Goal: Task Accomplishment & Management: Manage account settings

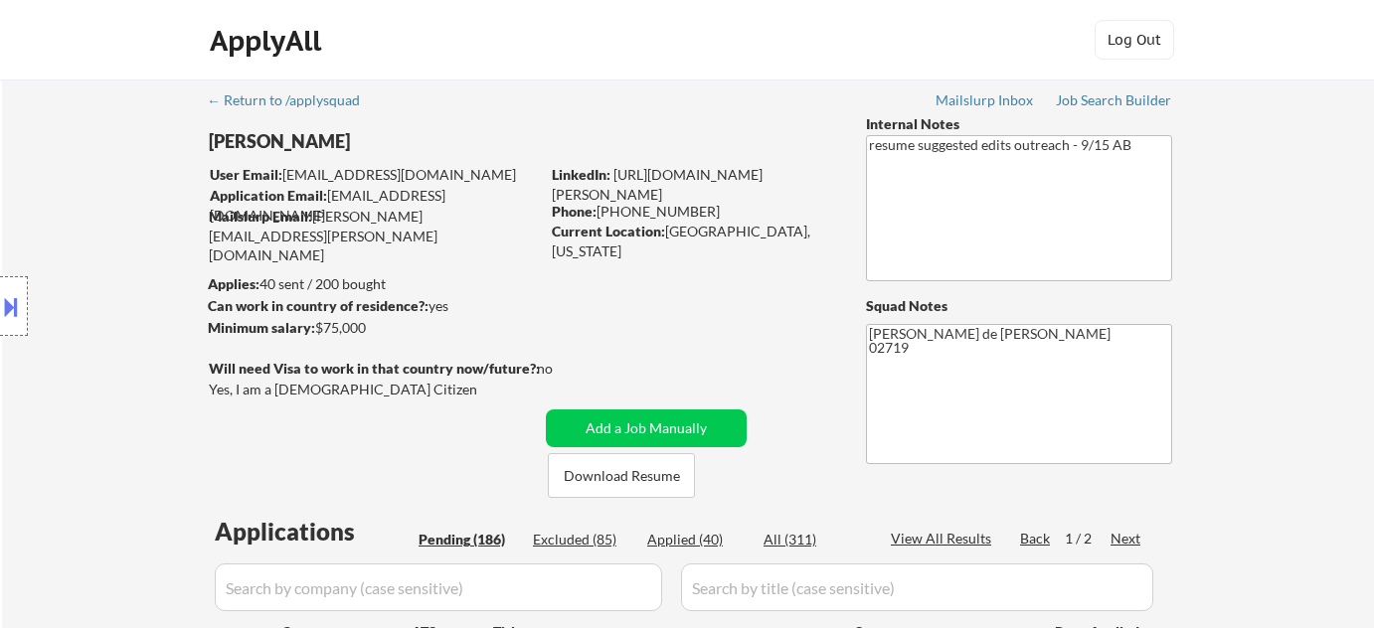
select select ""pending""
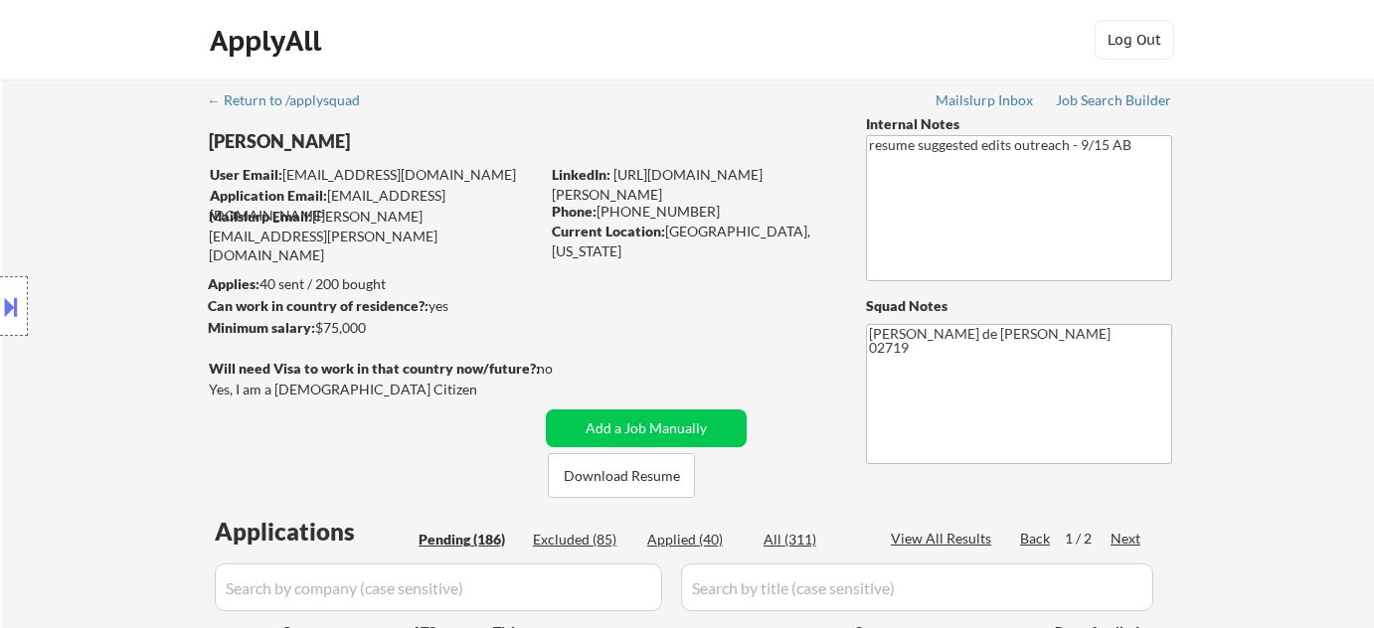
select select ""pending""
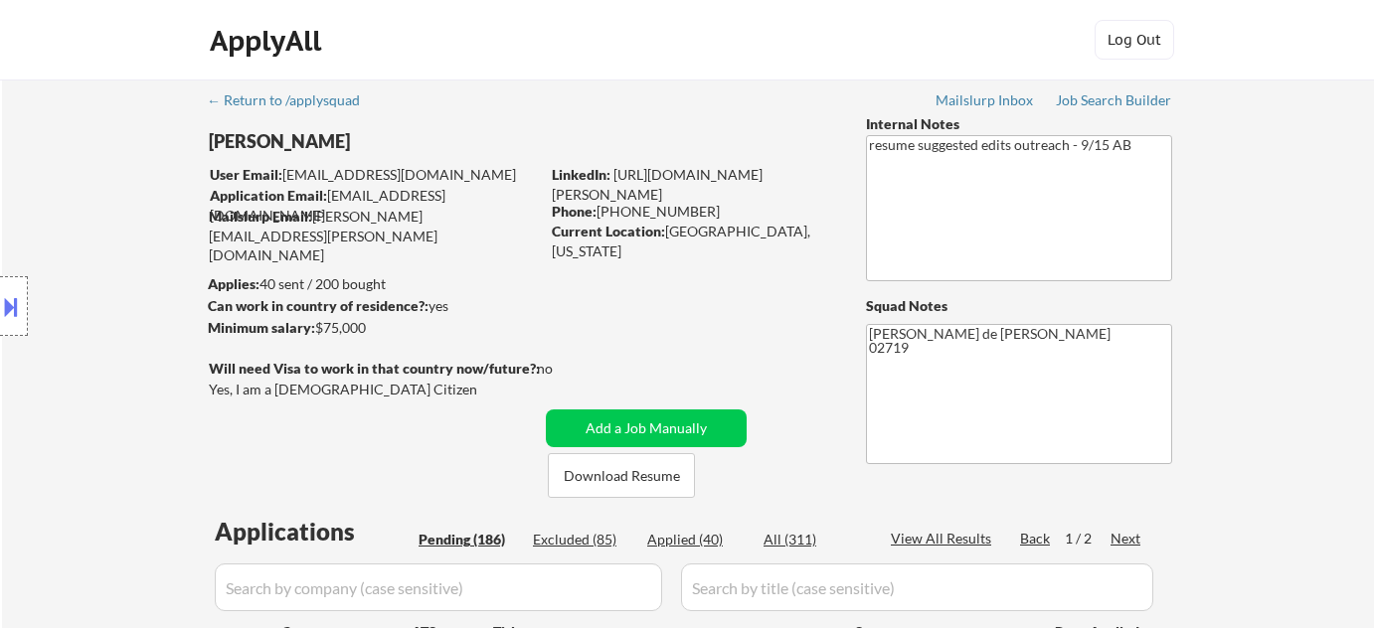
select select ""pending""
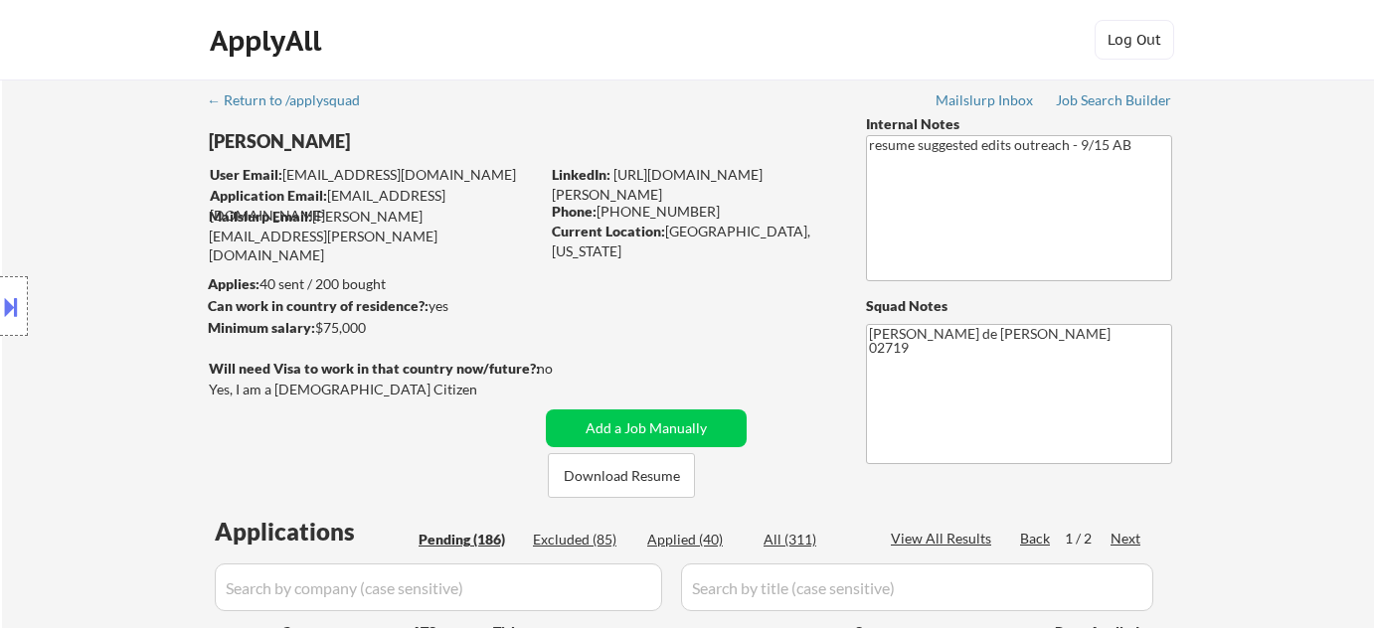
select select ""pending""
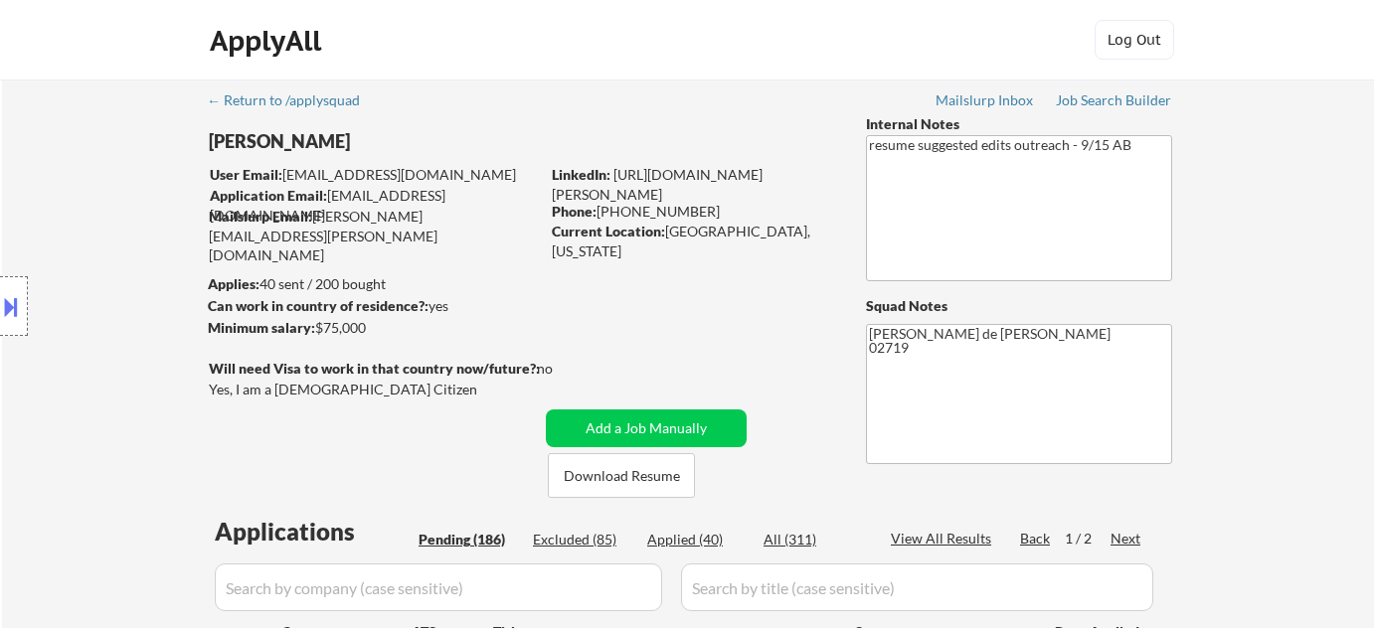
select select ""pending""
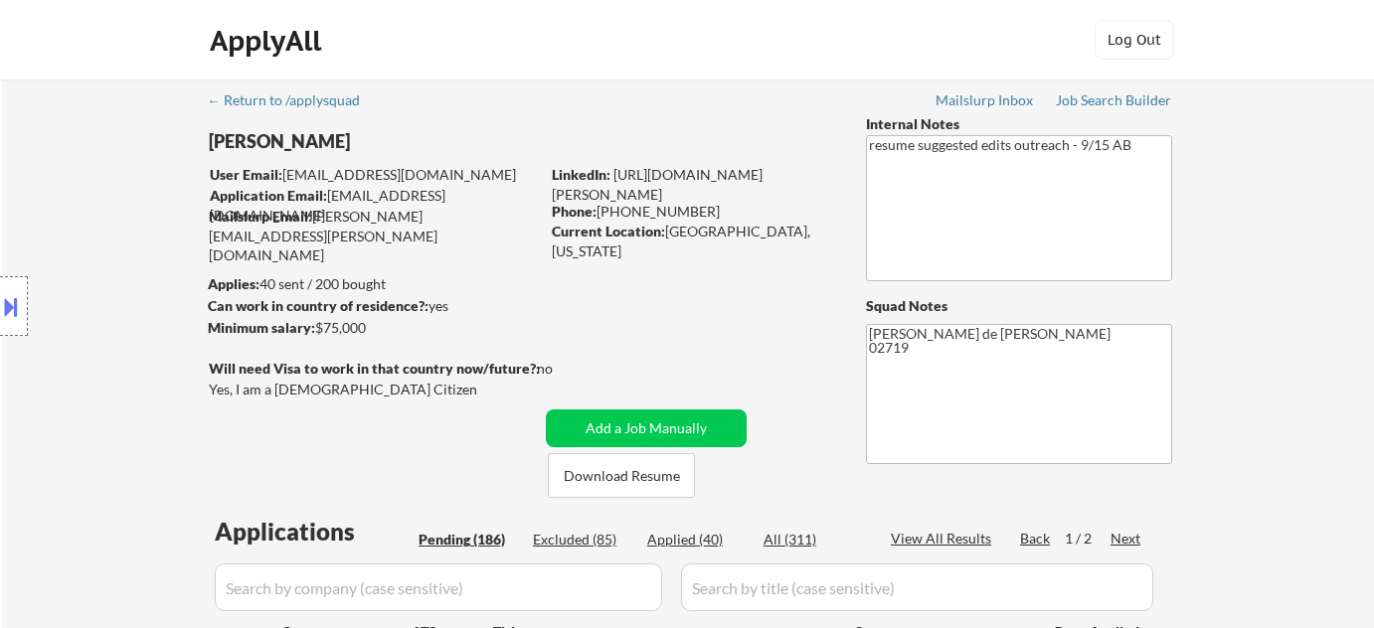
select select ""pending""
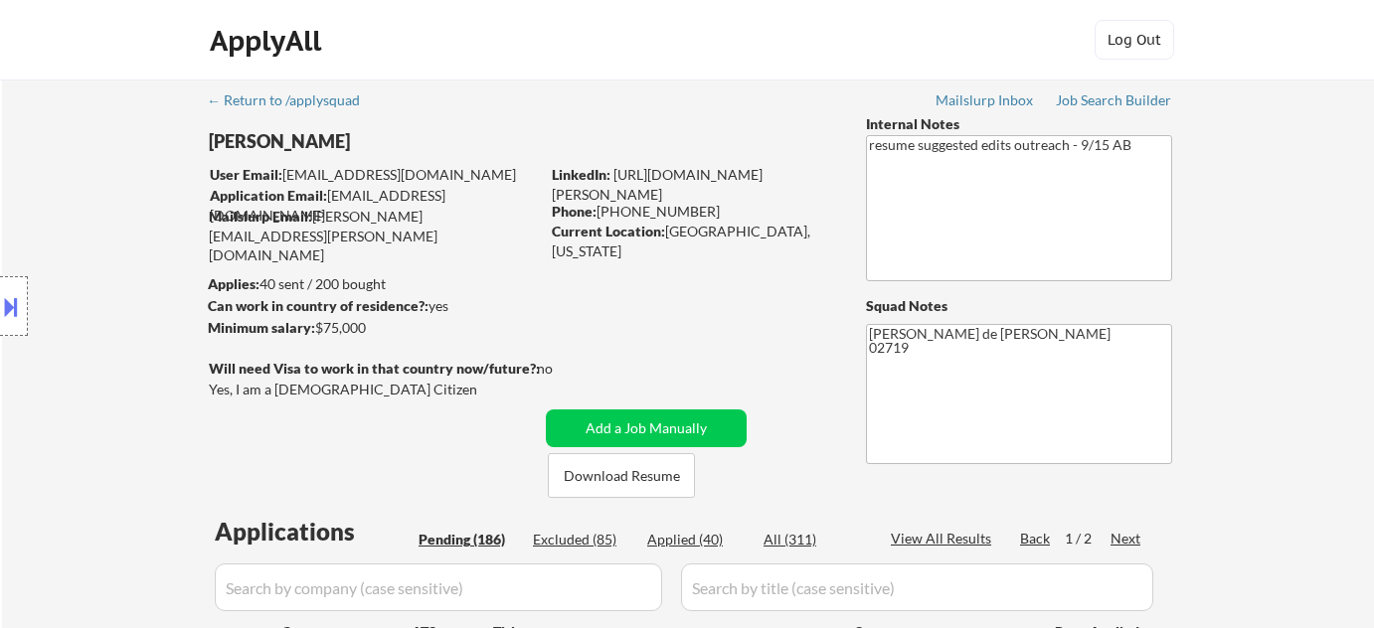
select select ""pending""
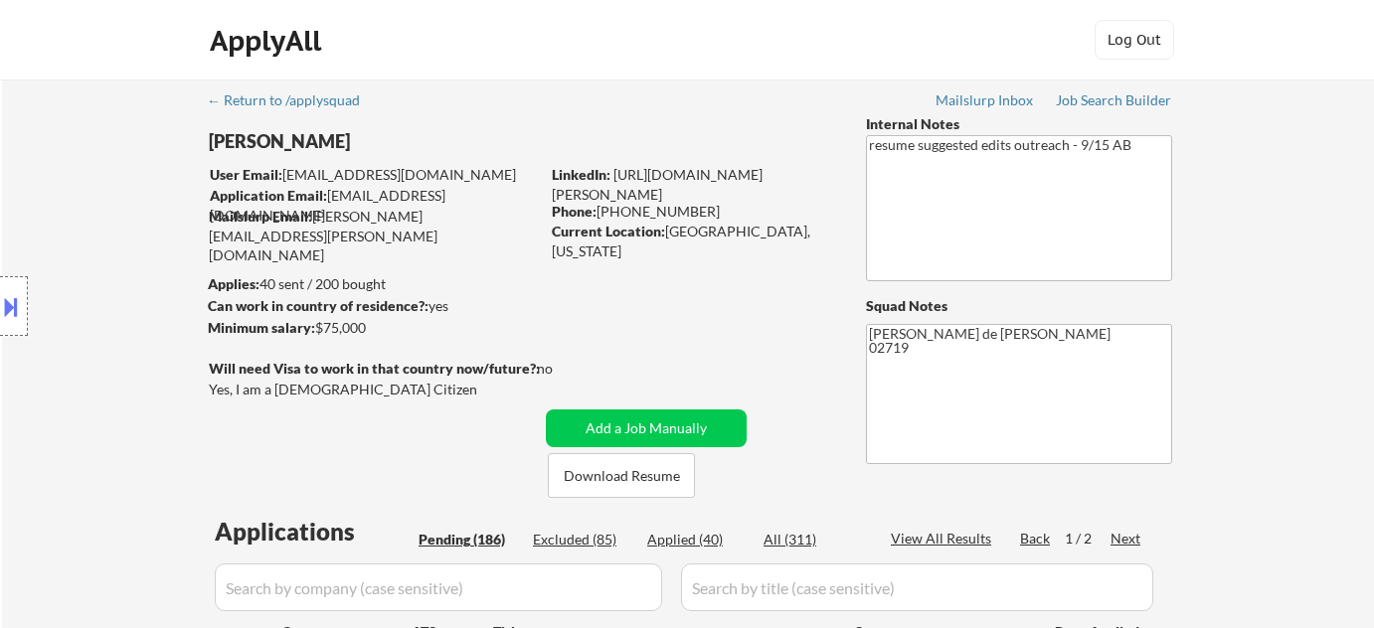
select select ""pending""
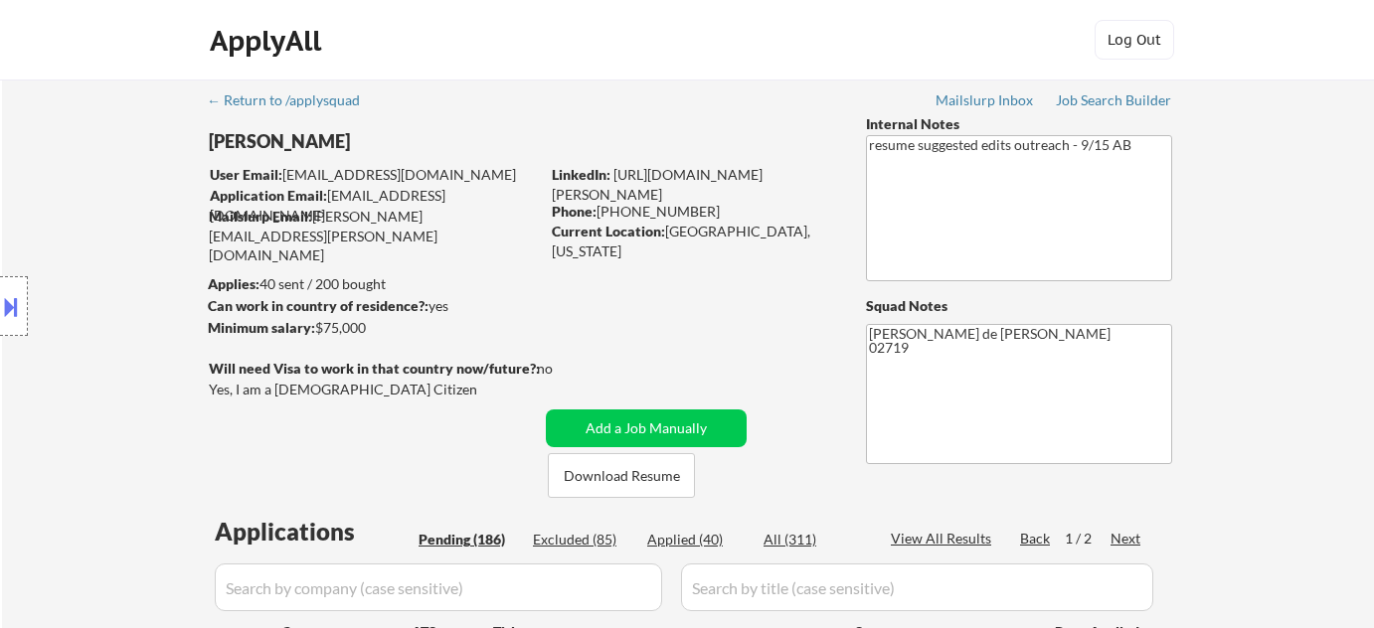
select select ""pending""
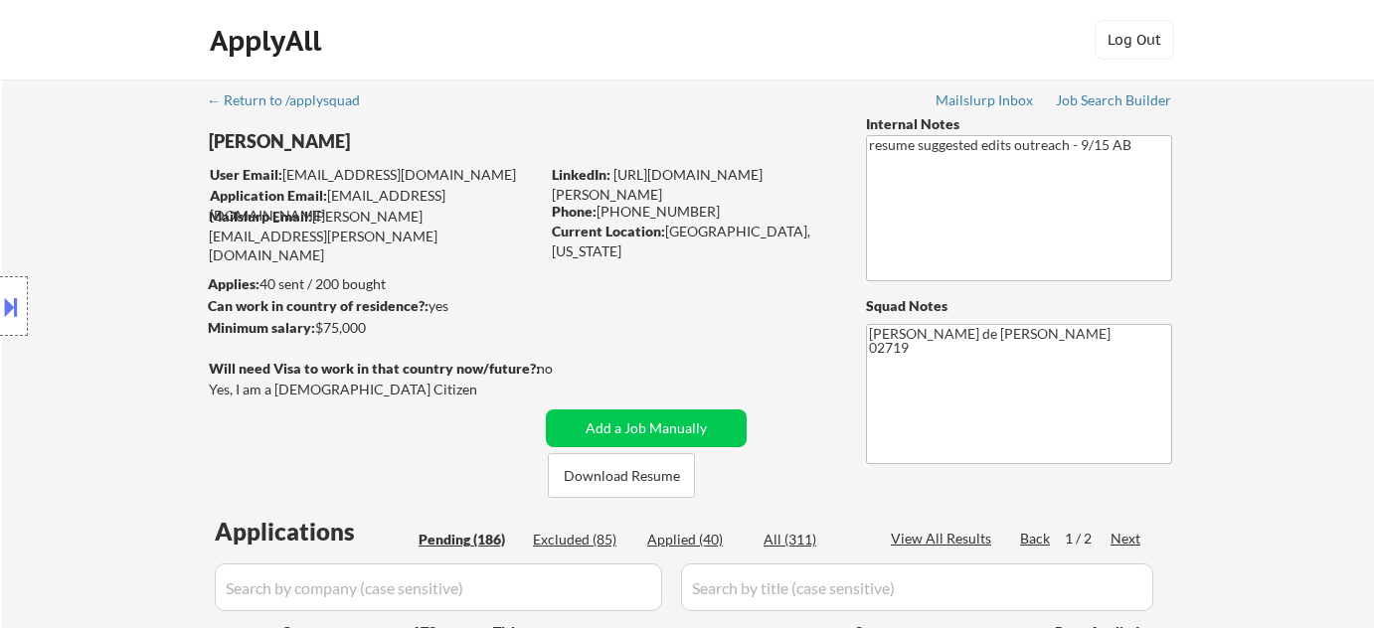
select select ""pending""
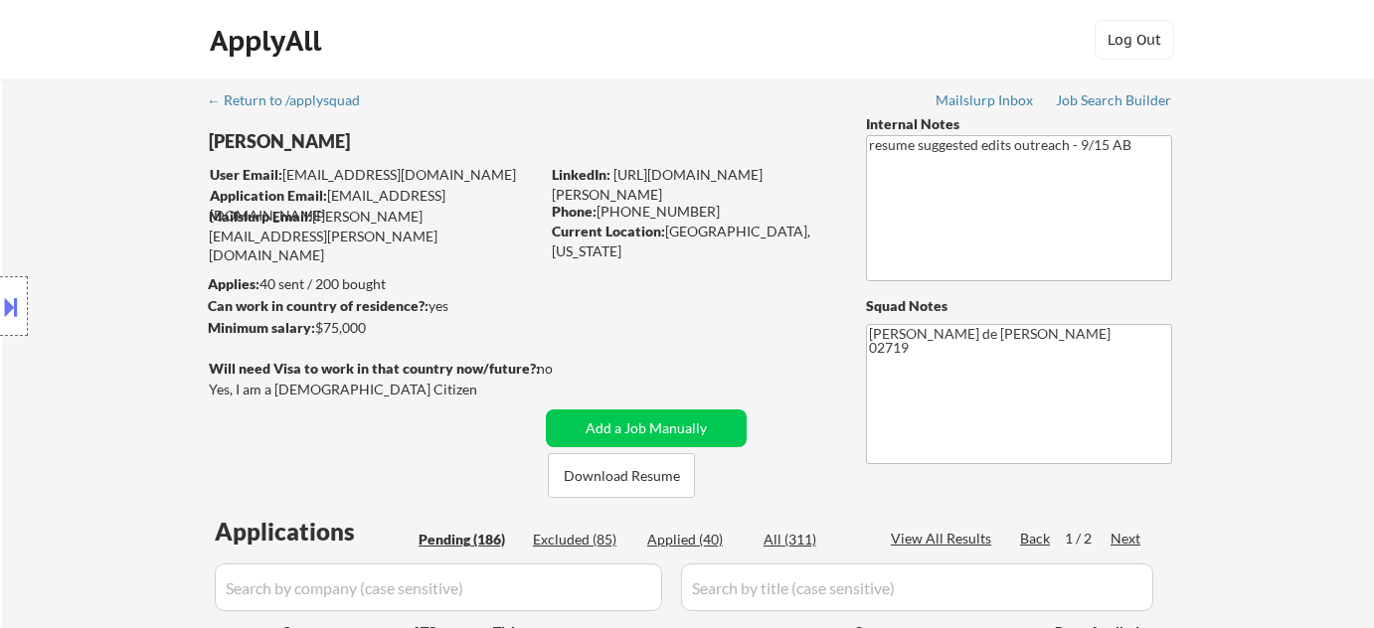
select select ""pending""
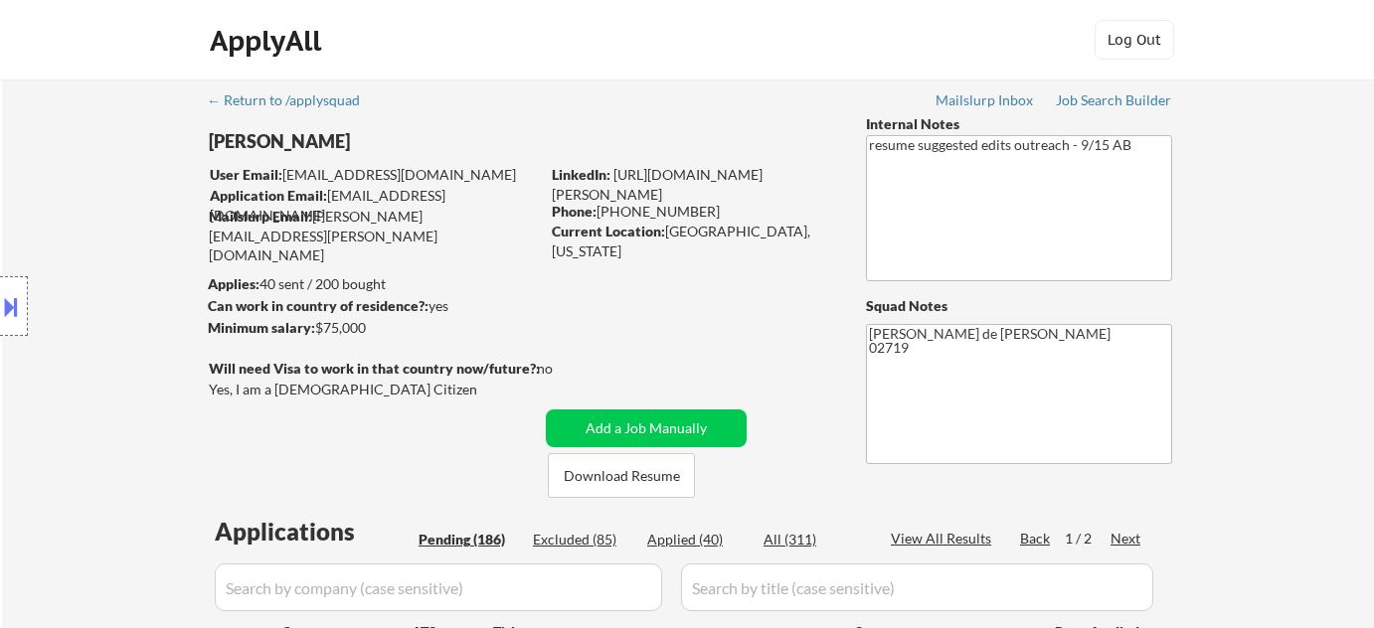
select select ""pending""
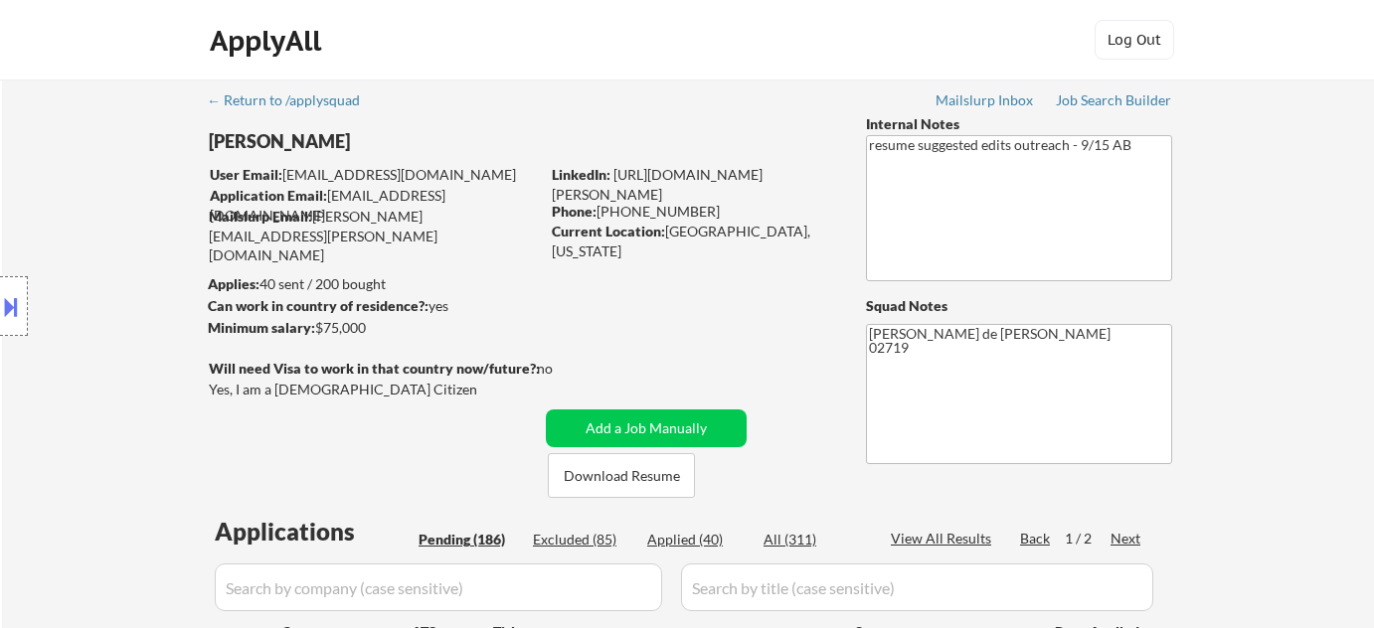
select select ""pending""
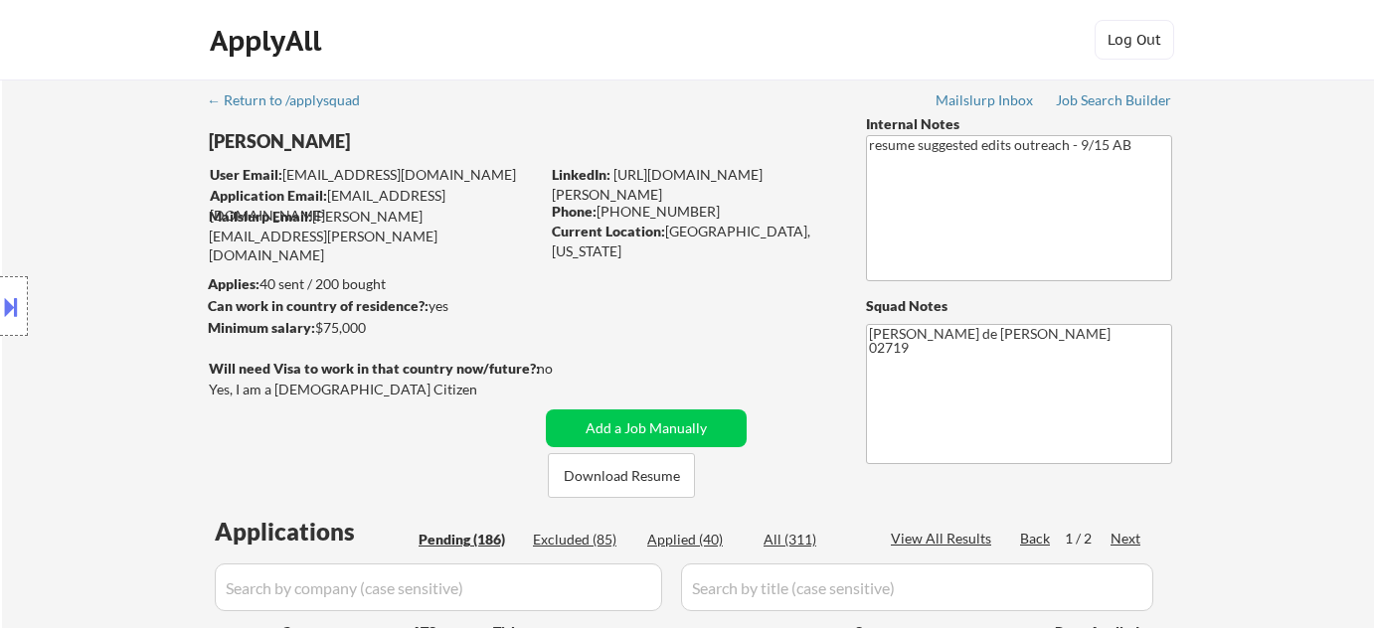
select select ""pending""
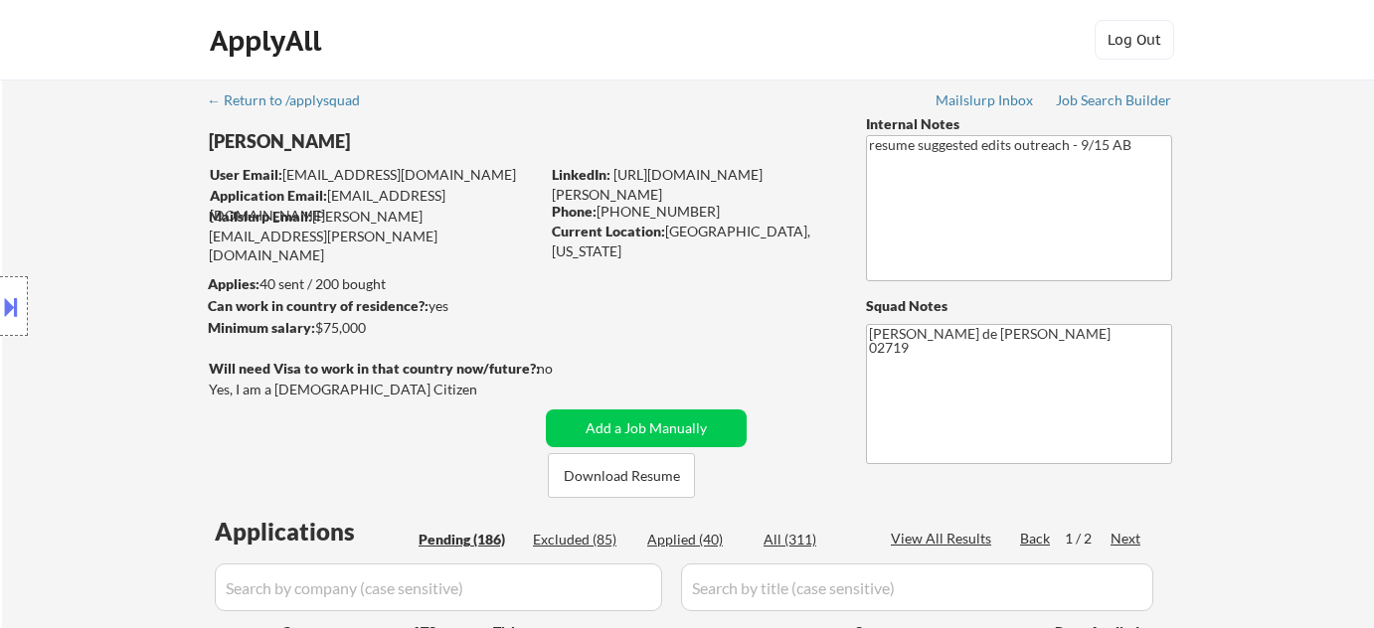
select select ""pending""
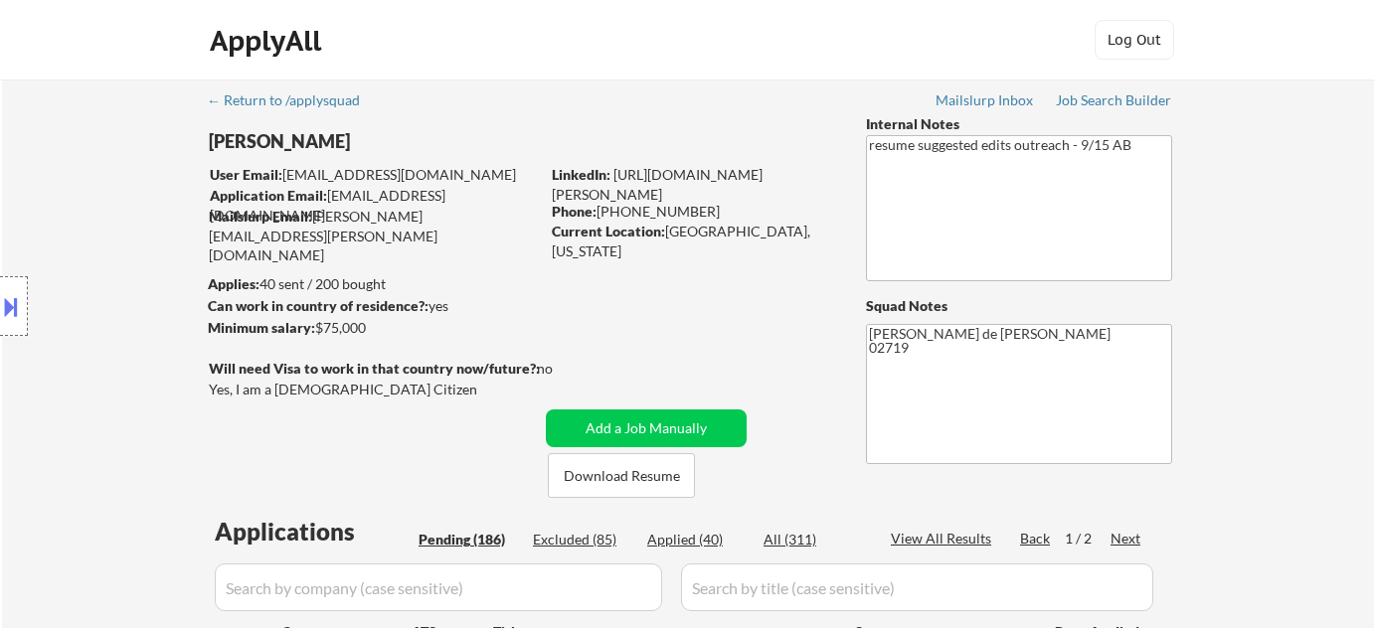
select select ""pending""
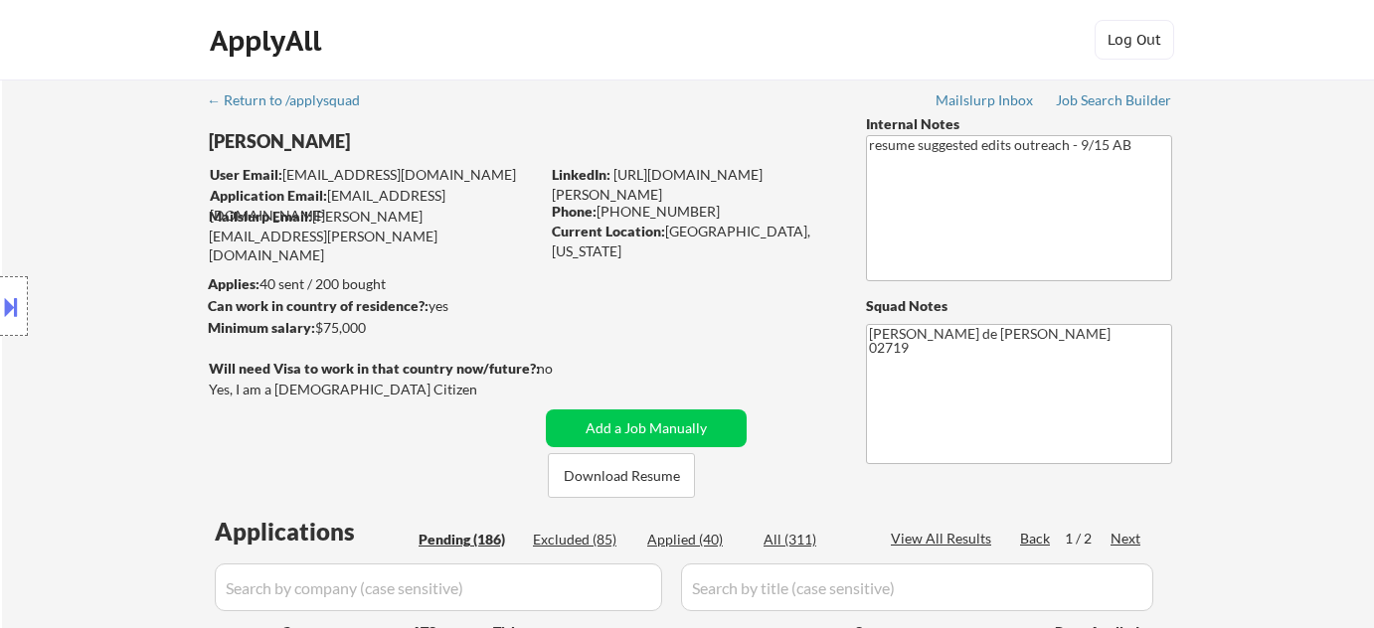
select select ""pending""
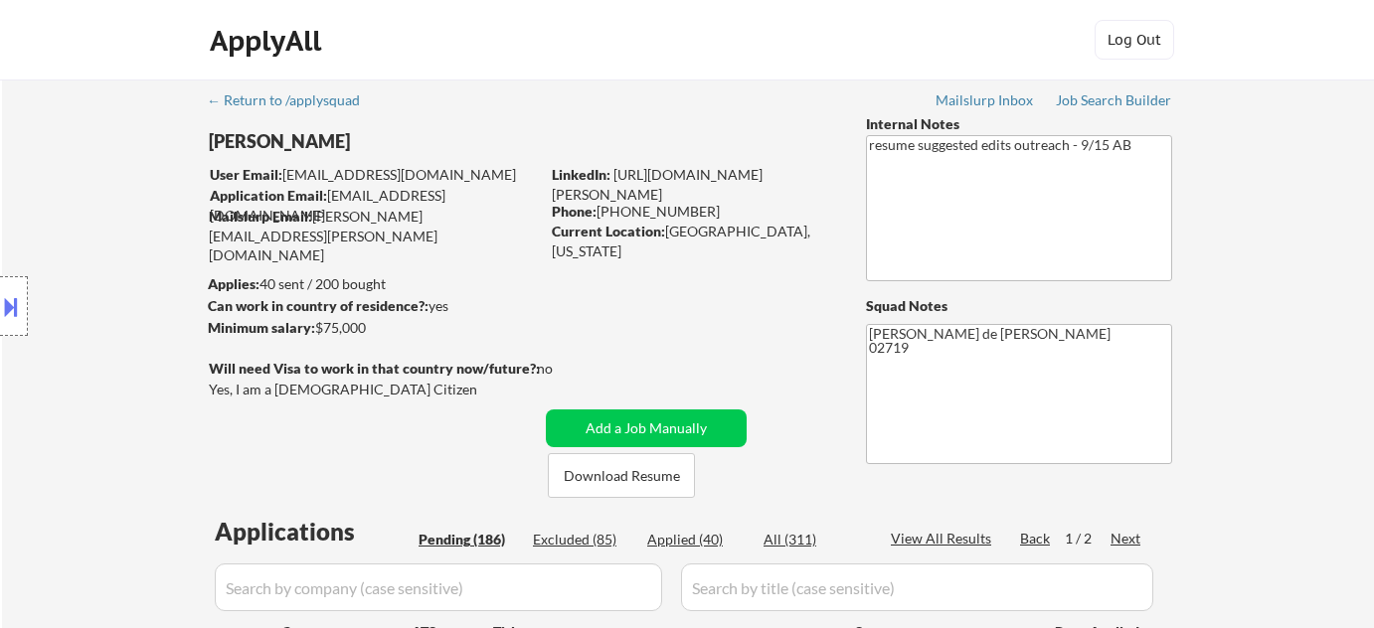
select select ""pending""
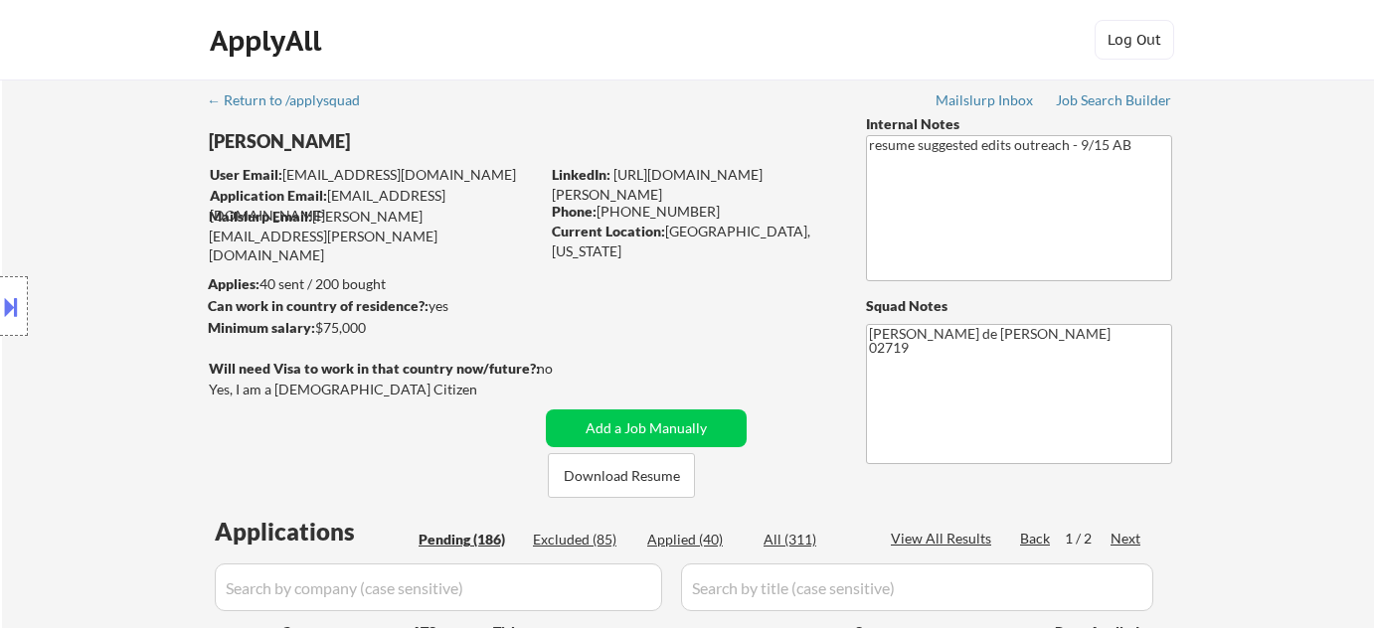
select select ""pending""
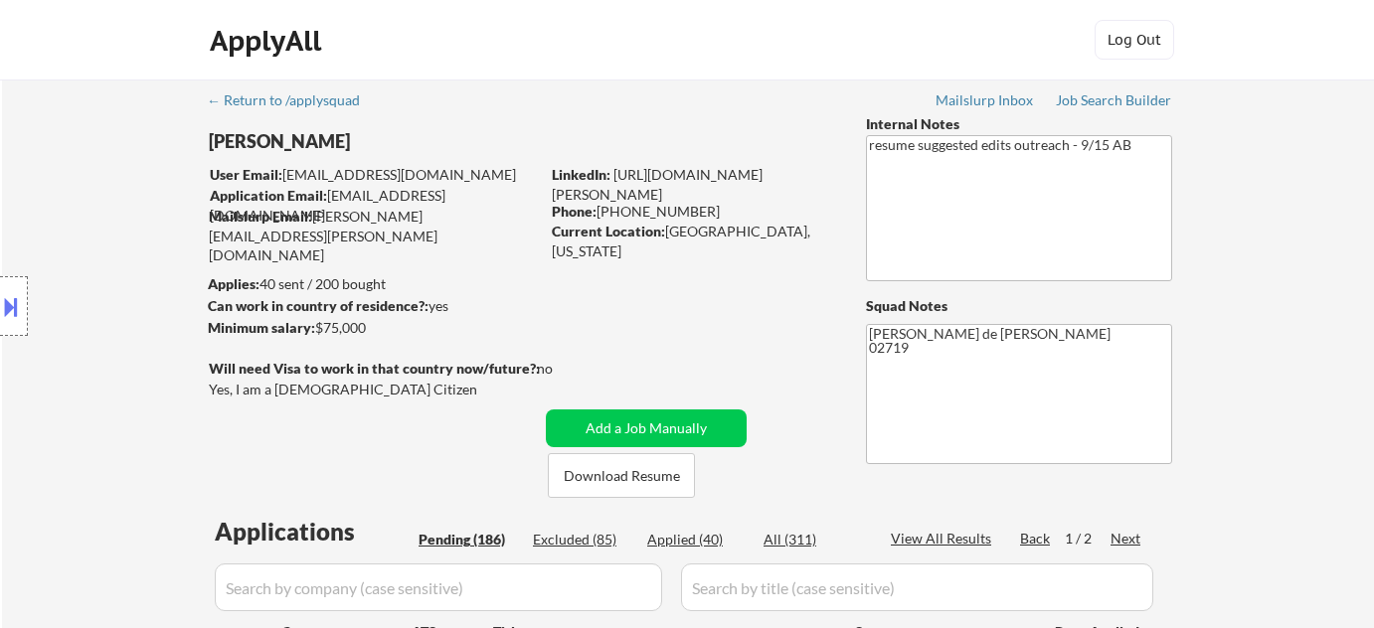
select select ""pending""
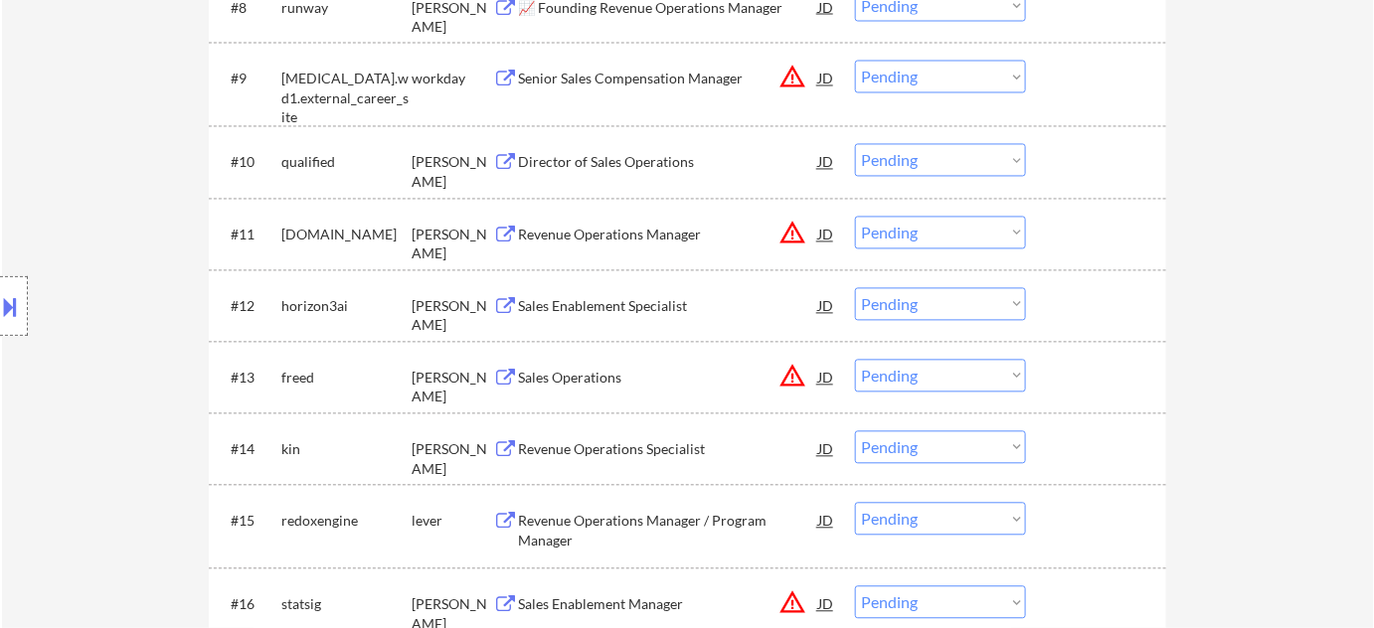
scroll to position [1264, 0]
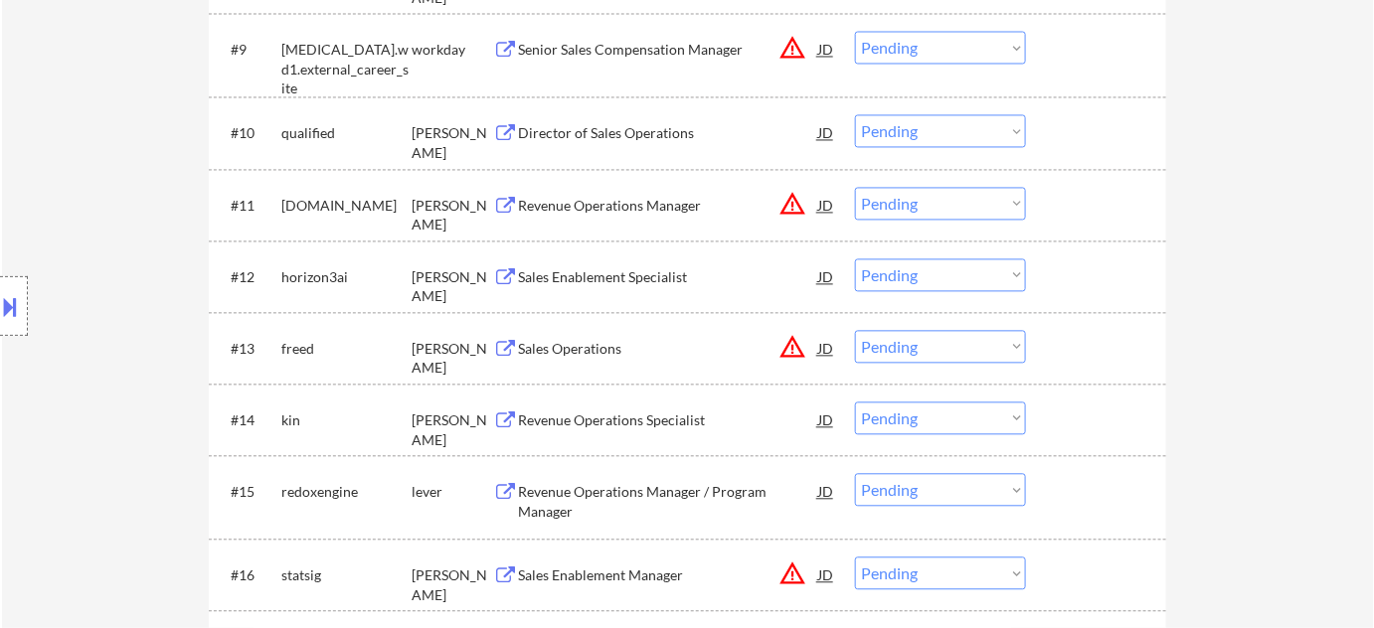
click at [607, 346] on div "Sales Operations" at bounding box center [668, 349] width 300 height 20
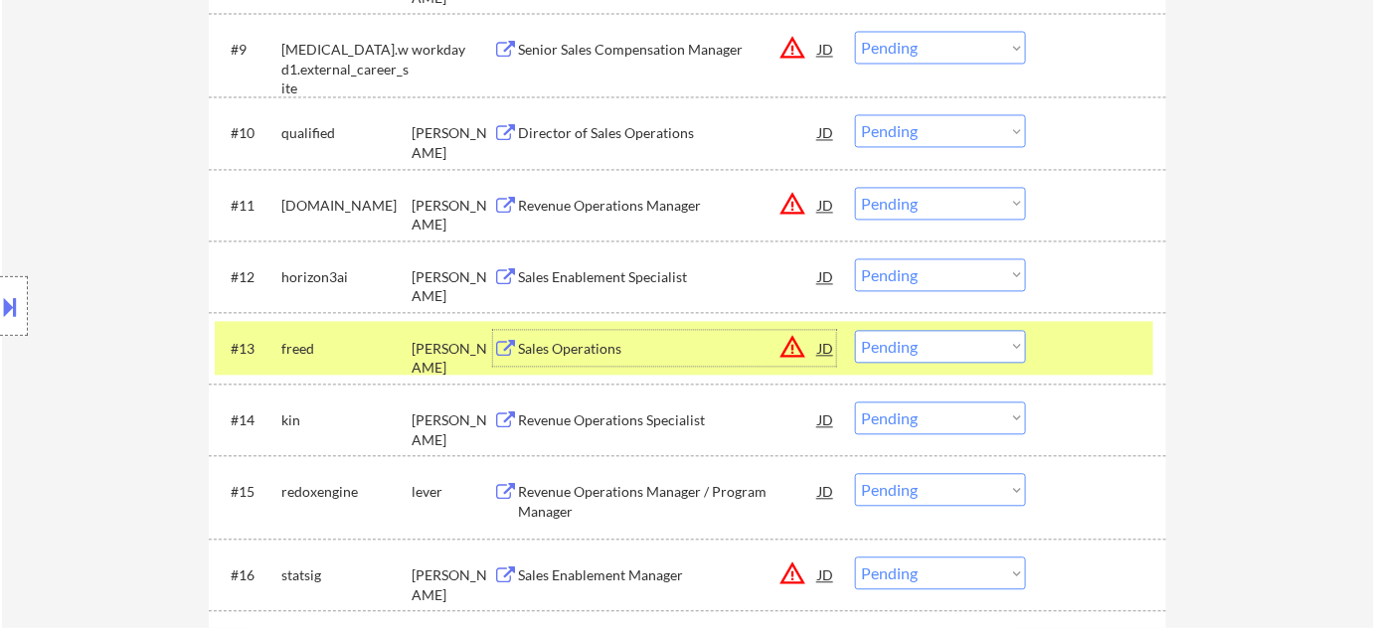
click at [985, 344] on select "Choose an option... Pending Applied Excluded (Questions) Excluded (Expired) Exc…" at bounding box center [940, 346] width 171 height 33
click at [855, 330] on select "Choose an option... Pending Applied Excluded (Questions) Excluded (Expired) Exc…" at bounding box center [940, 346] width 171 height 33
select select ""pending""
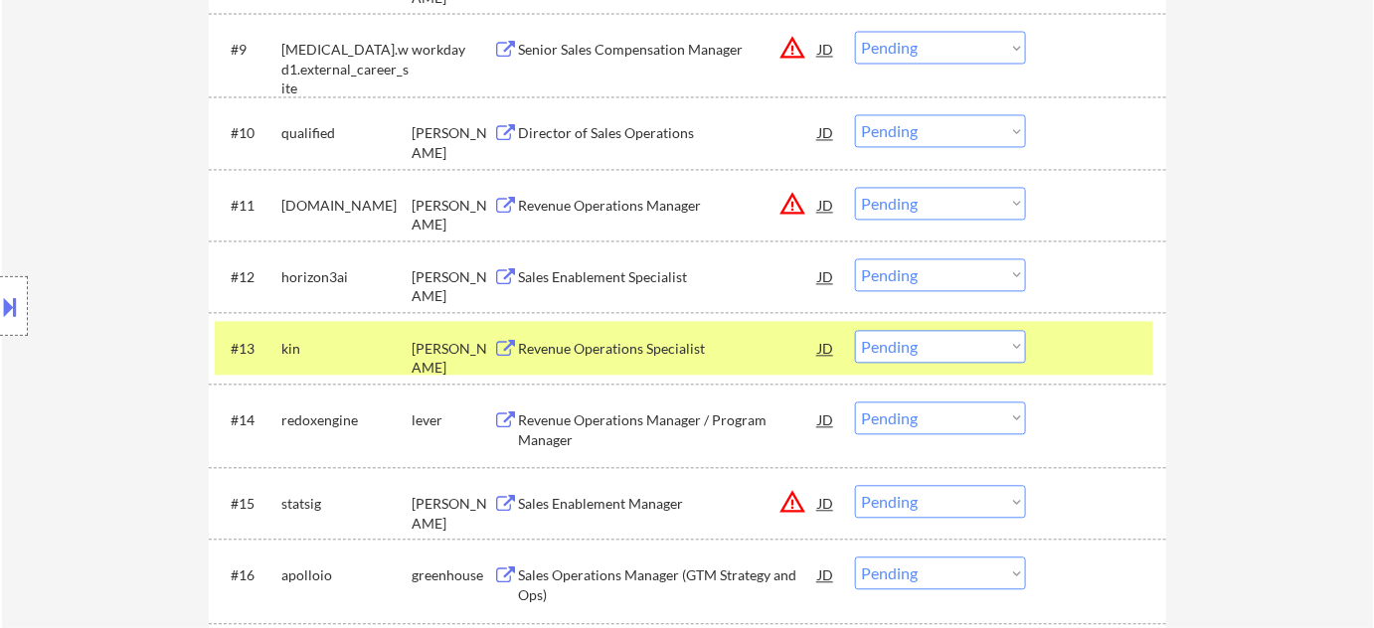
click at [660, 419] on div "Revenue Operations Manager / Program Manager" at bounding box center [668, 430] width 300 height 39
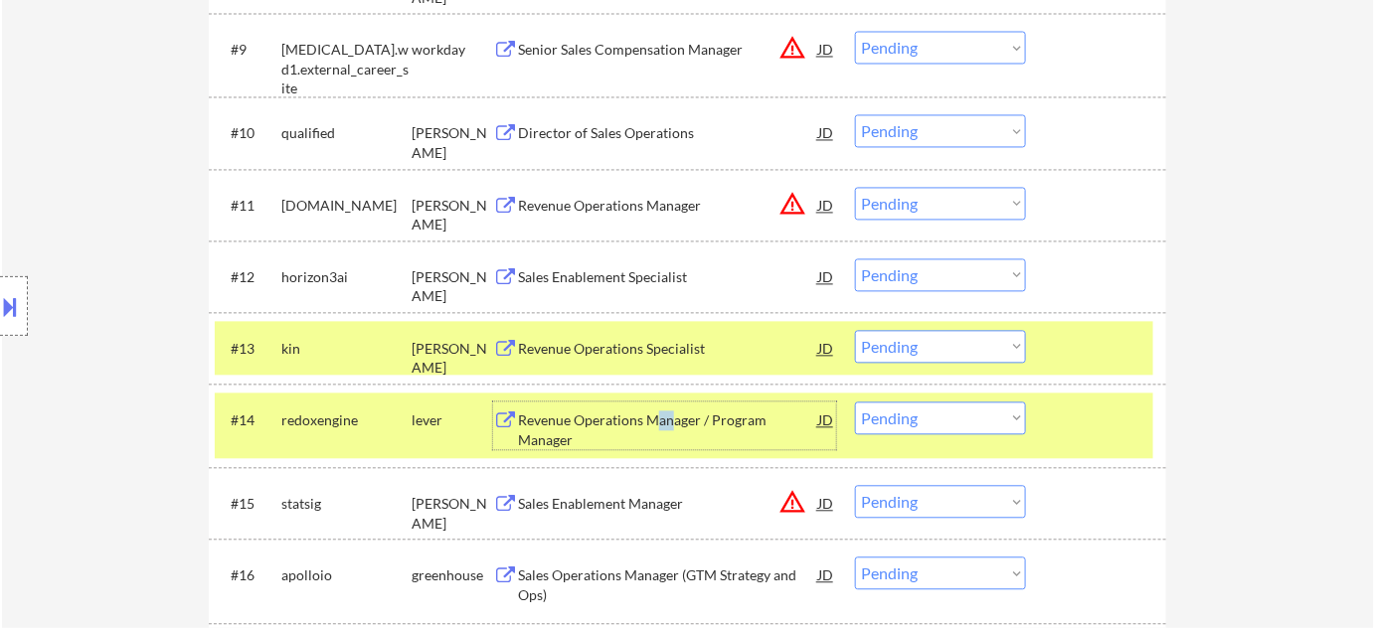
click at [902, 416] on select "Choose an option... Pending Applied Excluded (Questions) Excluded (Expired) Exc…" at bounding box center [940, 418] width 171 height 33
click at [855, 402] on select "Choose an option... Pending Applied Excluded (Questions) Excluded (Expired) Exc…" at bounding box center [940, 418] width 171 height 33
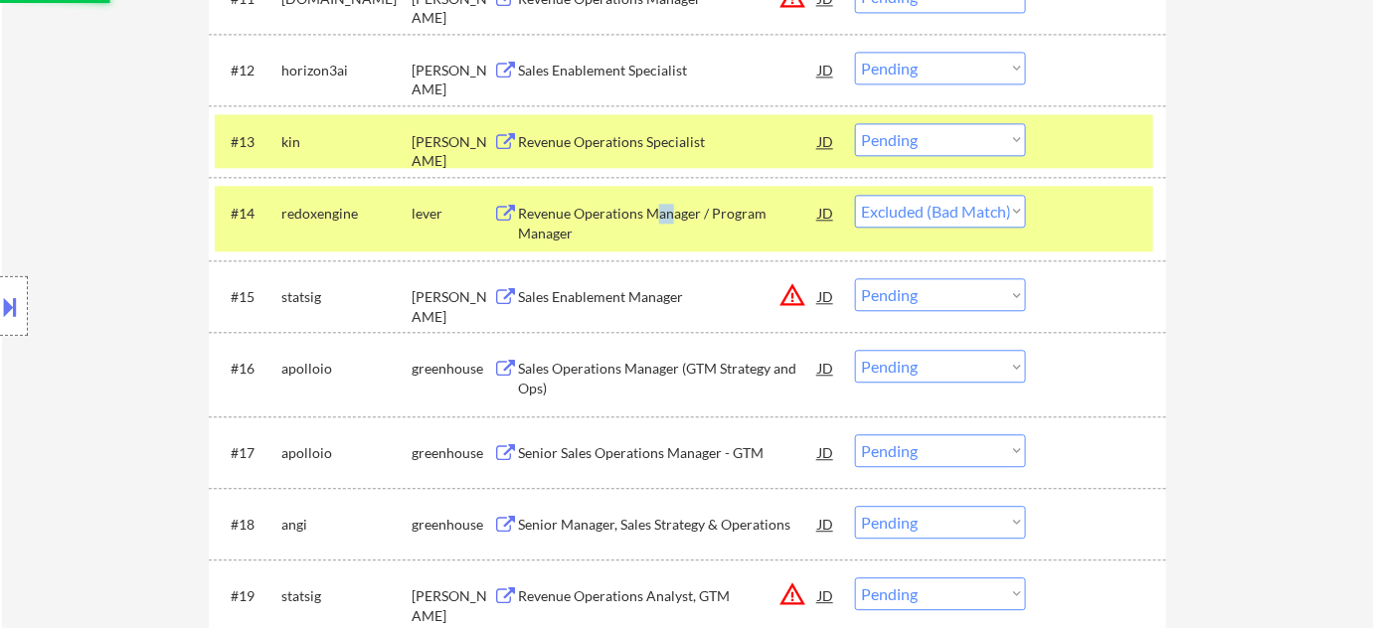
scroll to position [1536, 0]
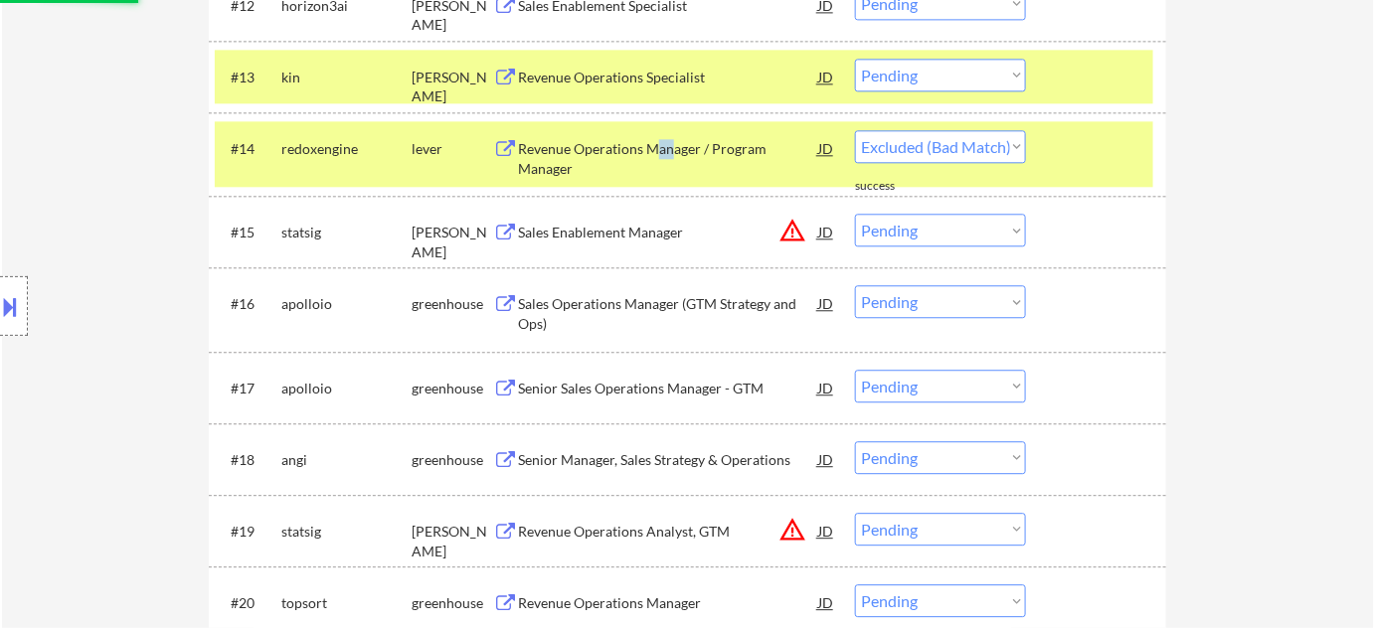
select select ""pending""
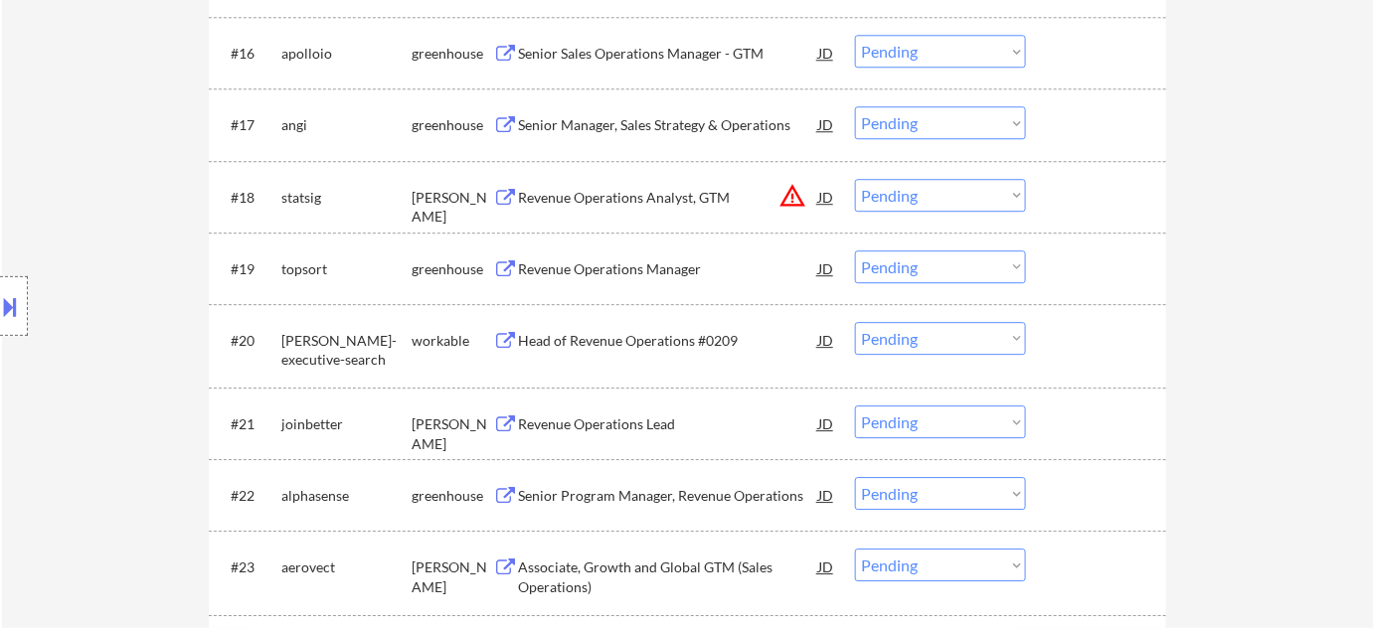
scroll to position [1807, 0]
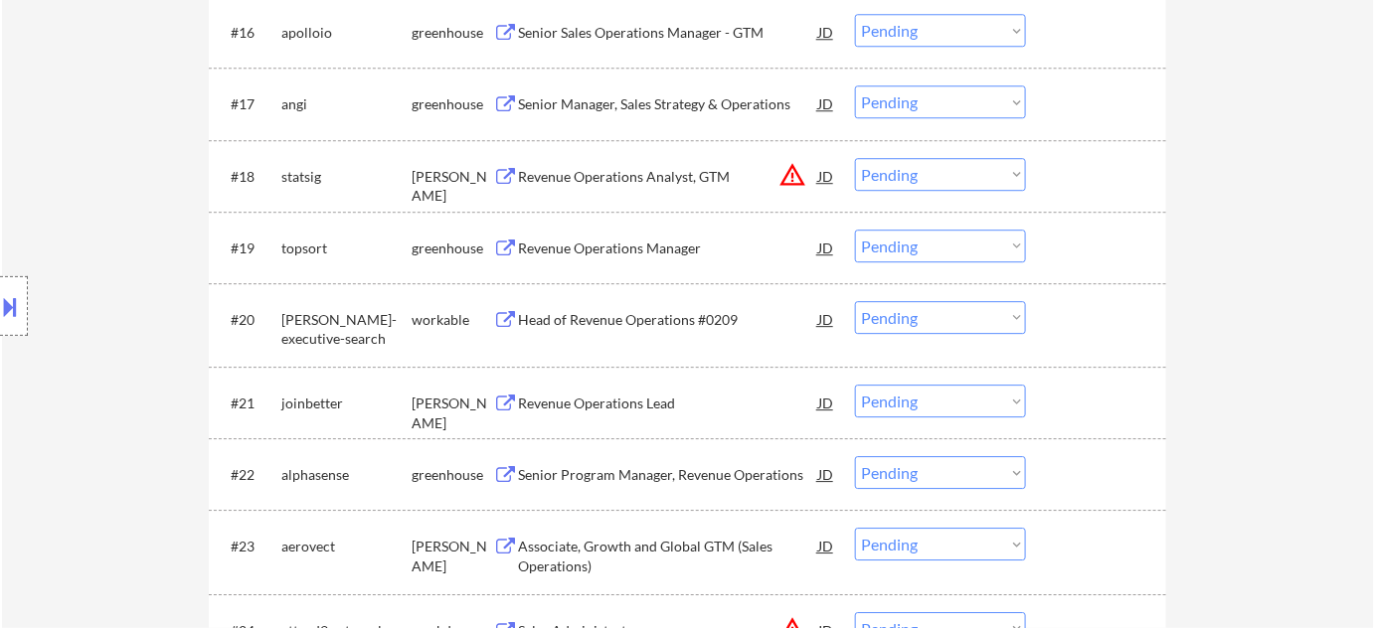
click at [622, 398] on div "Revenue Operations Lead" at bounding box center [668, 404] width 300 height 20
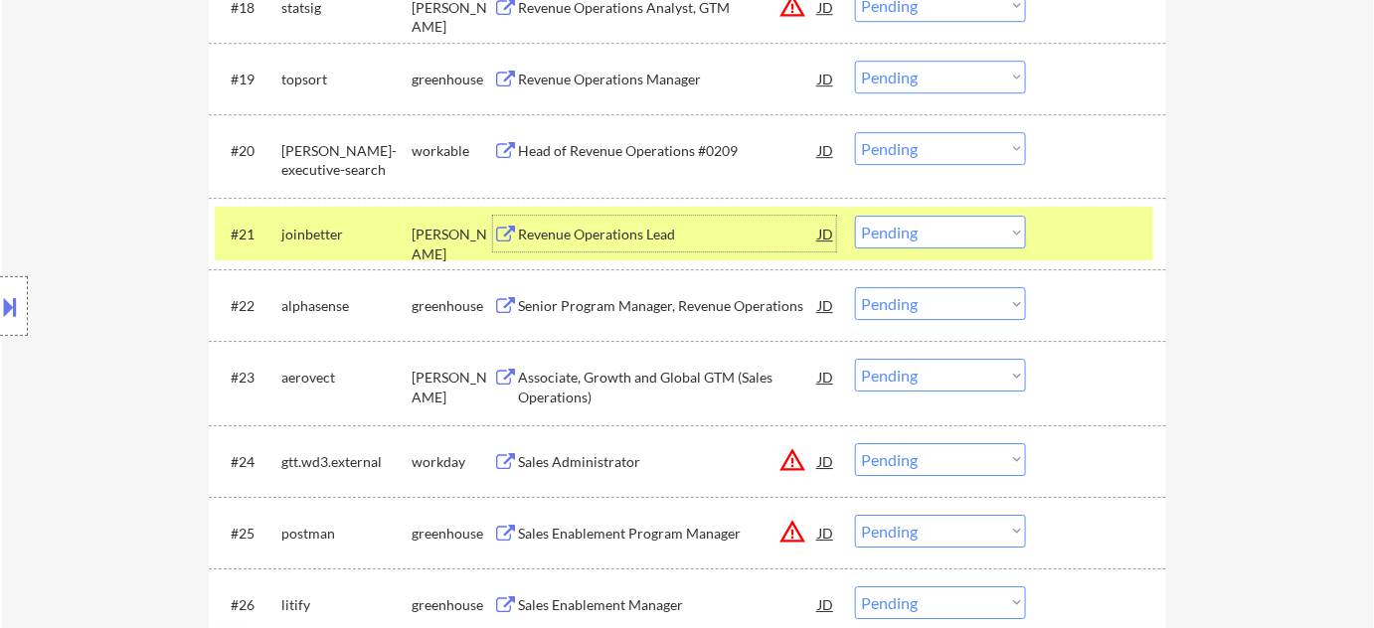
scroll to position [1988, 0]
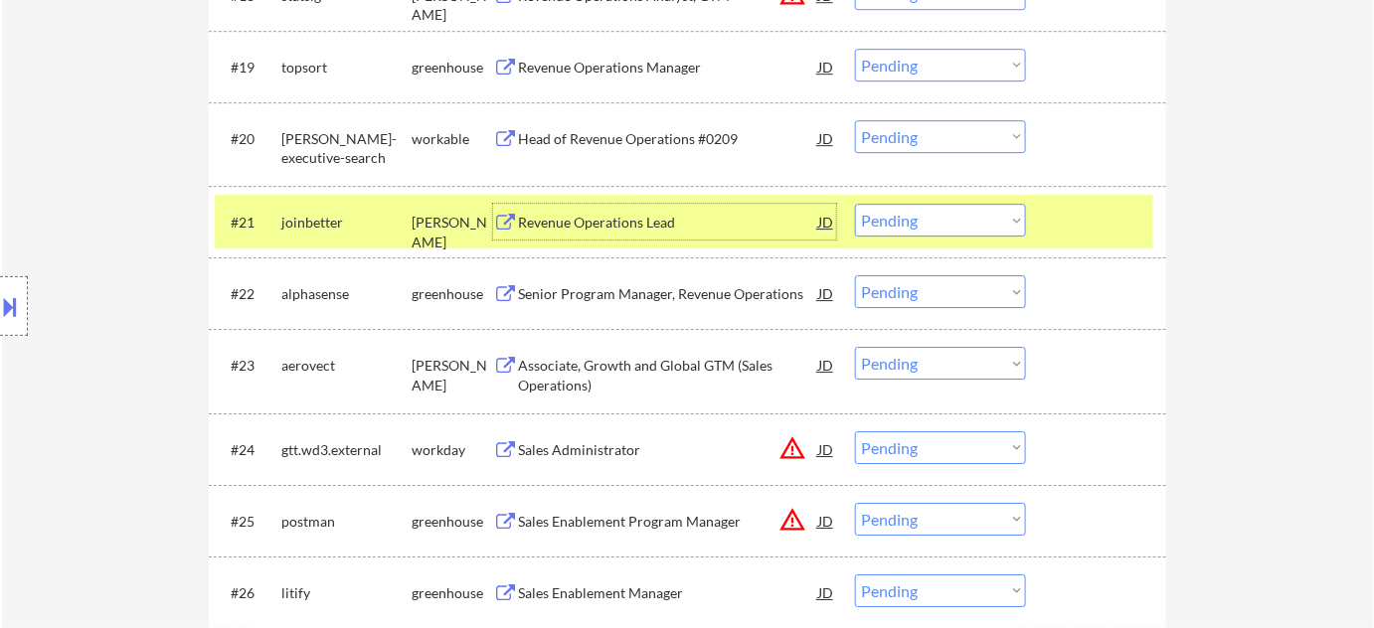
click at [547, 364] on div "Associate, Growth and Global GTM (Sales Operations)" at bounding box center [668, 375] width 300 height 39
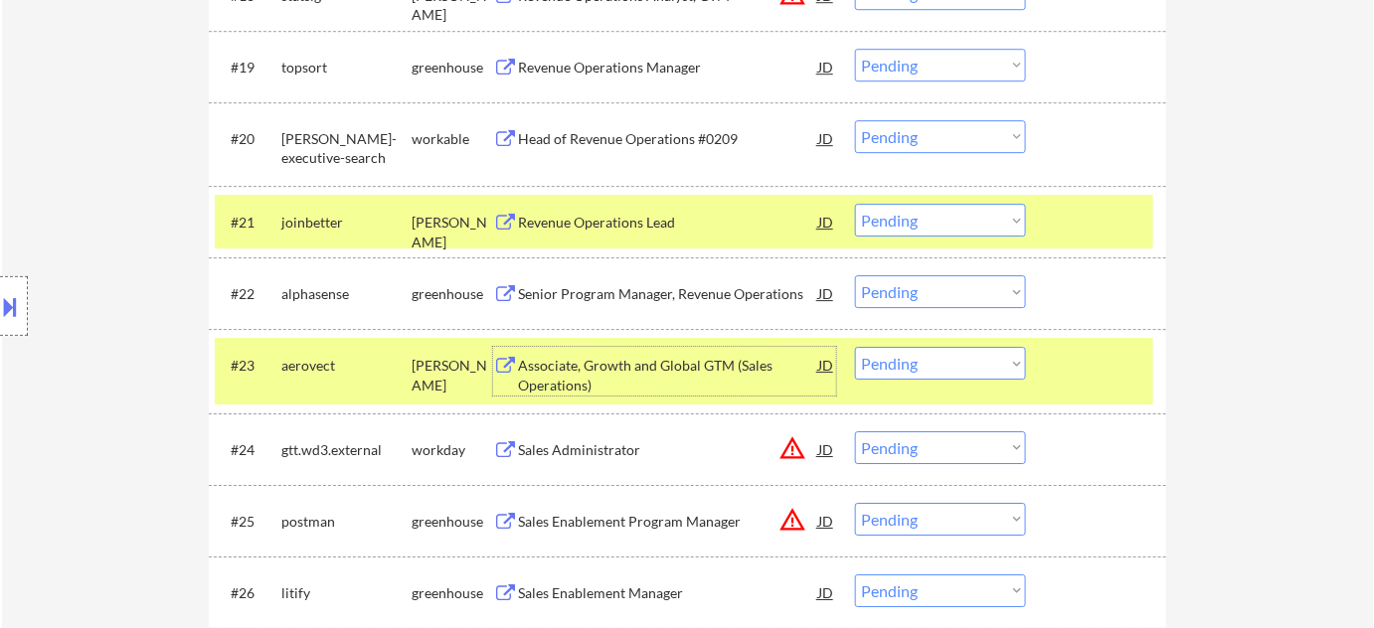
drag, startPoint x: 955, startPoint y: 359, endPoint x: 959, endPoint y: 374, distance: 15.4
click at [955, 359] on select "Choose an option... Pending Applied Excluded (Questions) Excluded (Expired) Exc…" at bounding box center [940, 363] width 171 height 33
click at [855, 347] on select "Choose an option... Pending Applied Excluded (Questions) Excluded (Expired) Exc…" at bounding box center [940, 363] width 171 height 33
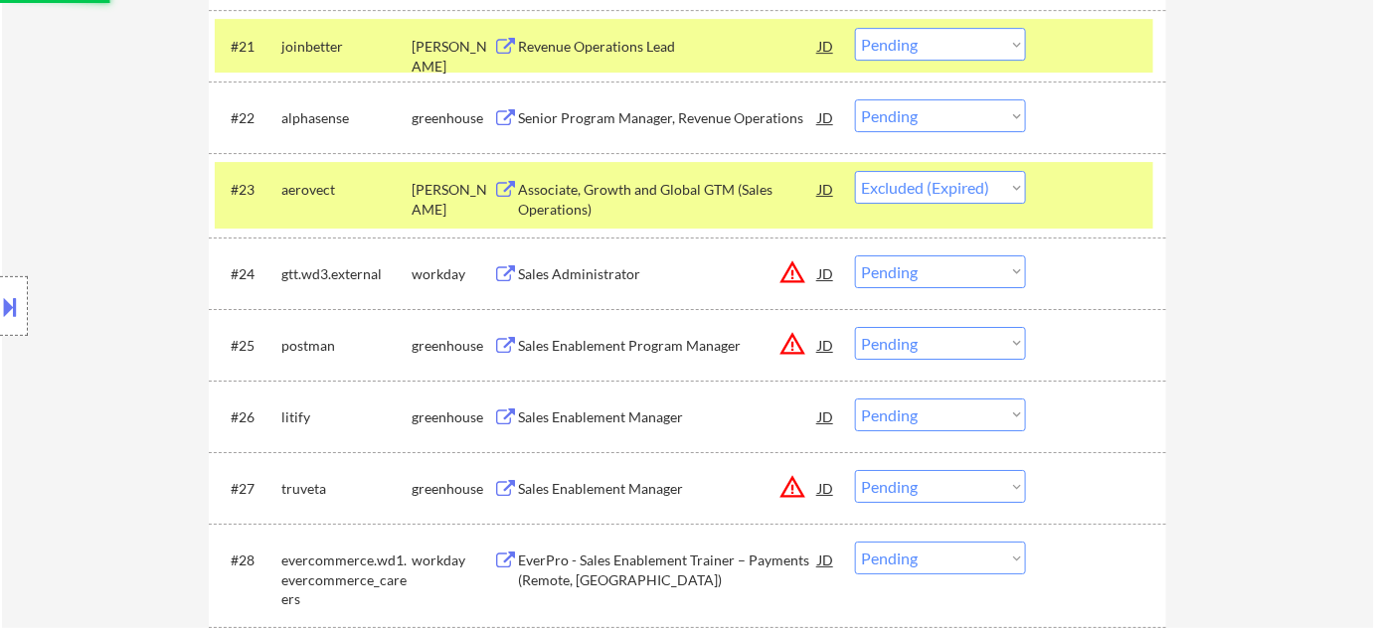
scroll to position [2168, 0]
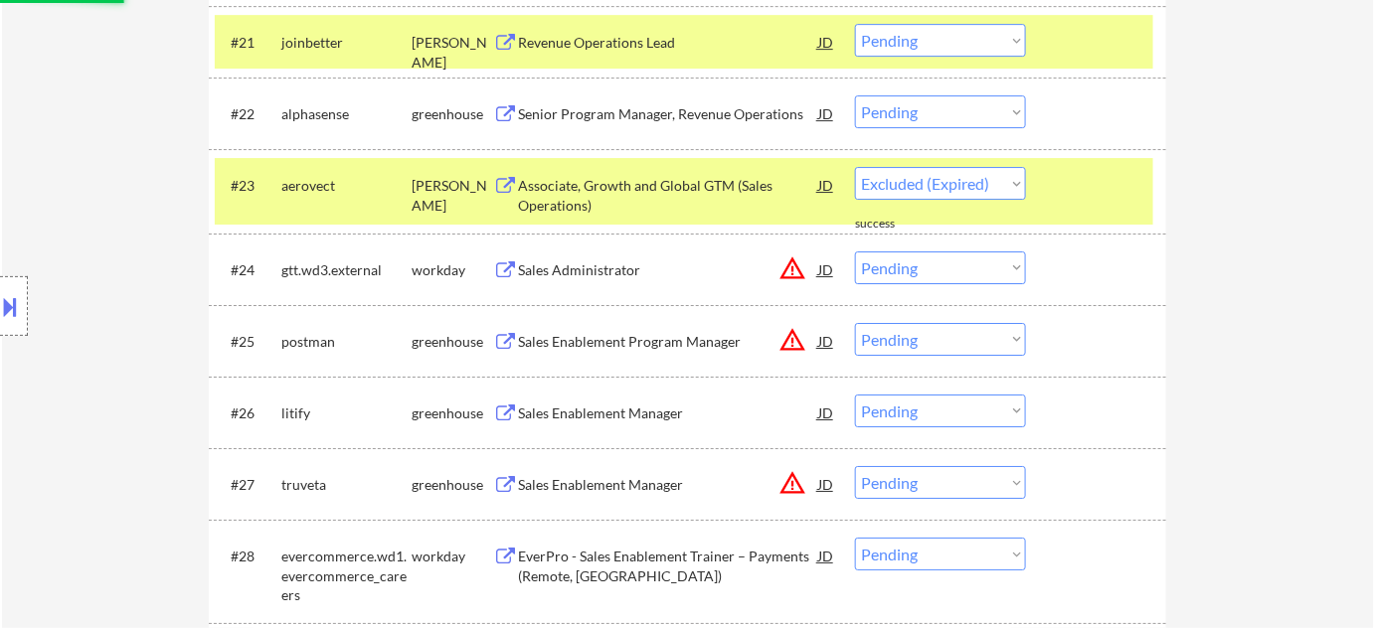
select select ""pending""
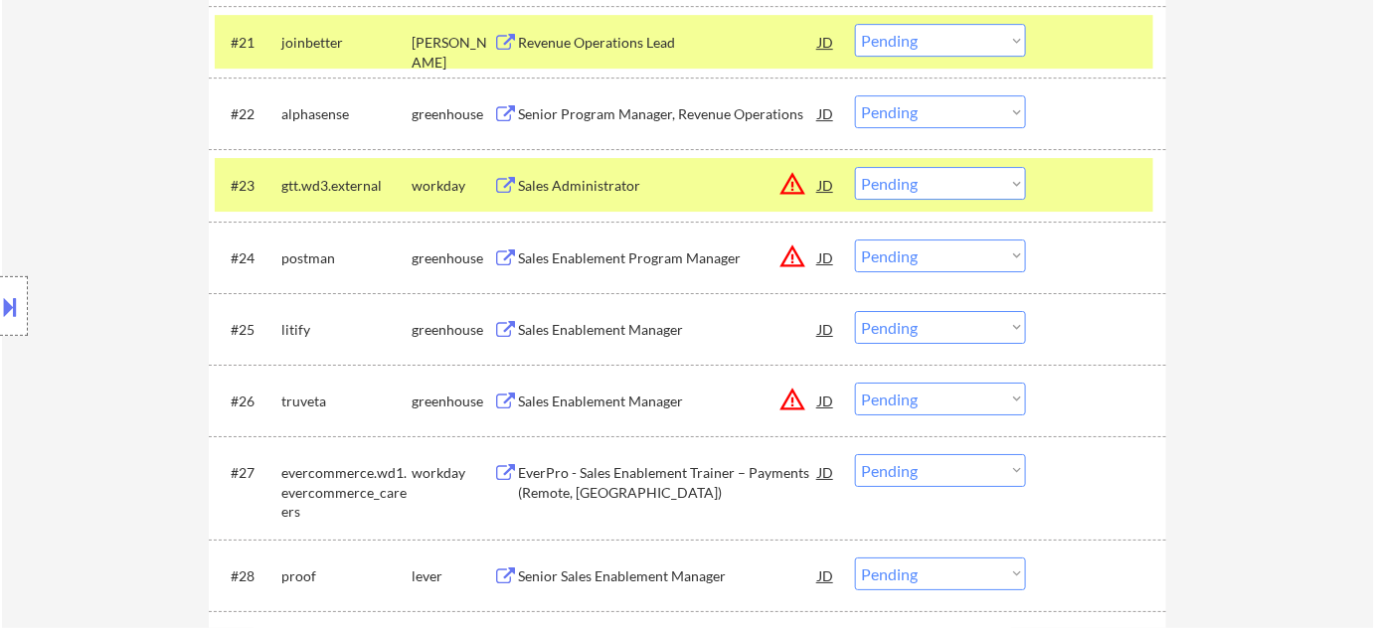
click at [596, 326] on div "Sales Enablement Manager" at bounding box center [668, 330] width 300 height 20
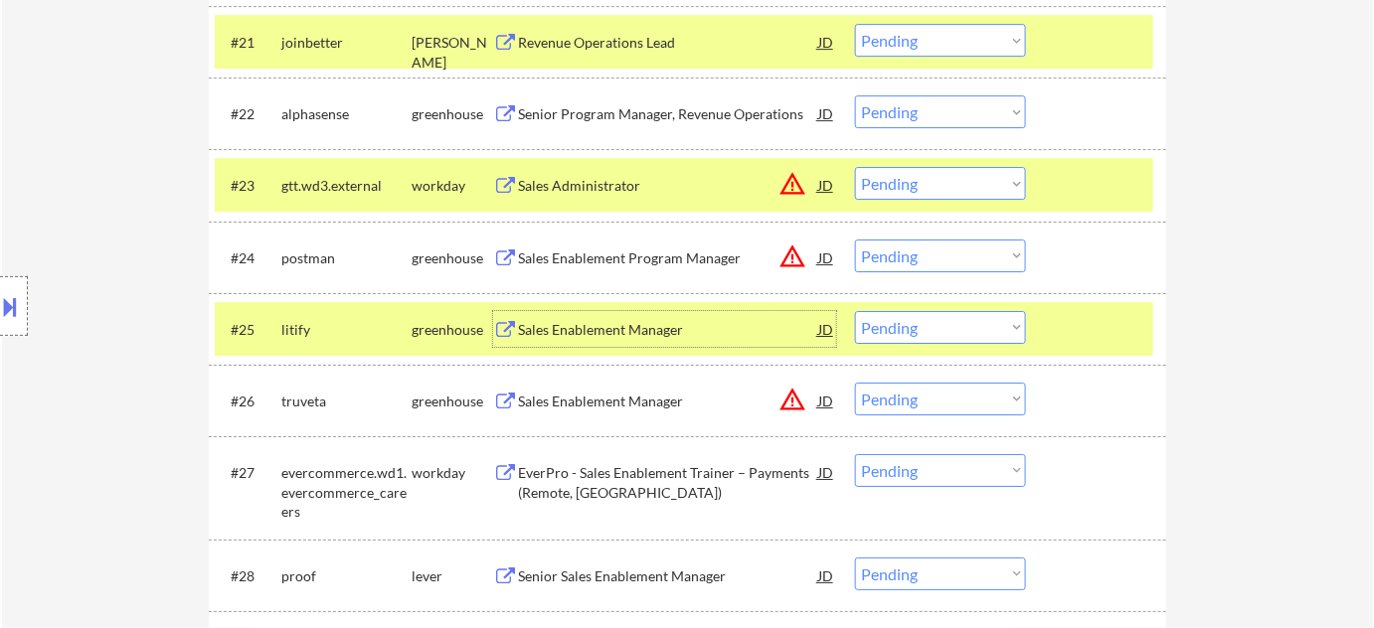
drag, startPoint x: 957, startPoint y: 327, endPoint x: 954, endPoint y: 339, distance: 12.3
click at [957, 327] on select "Choose an option... Pending Applied Excluded (Questions) Excluded (Expired) Exc…" at bounding box center [940, 327] width 171 height 33
click at [855, 311] on select "Choose an option... Pending Applied Excluded (Questions) Excluded (Expired) Exc…" at bounding box center [940, 327] width 171 height 33
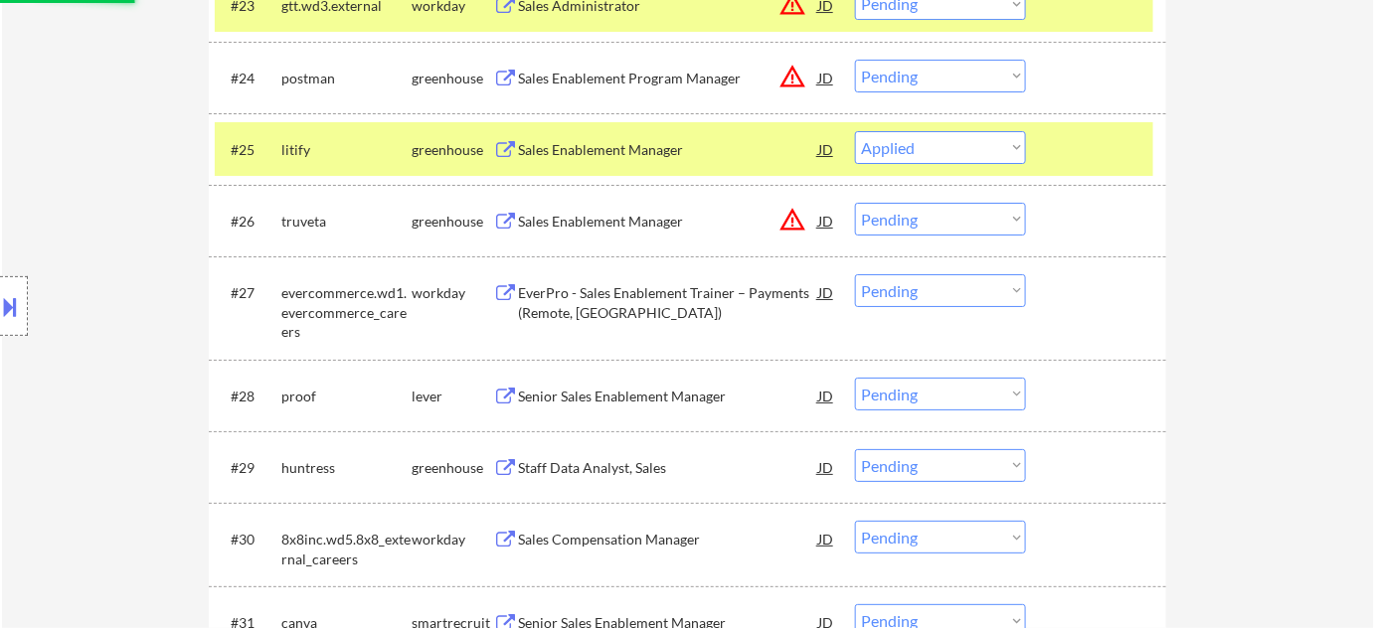
scroll to position [2349, 0]
select select ""pending""
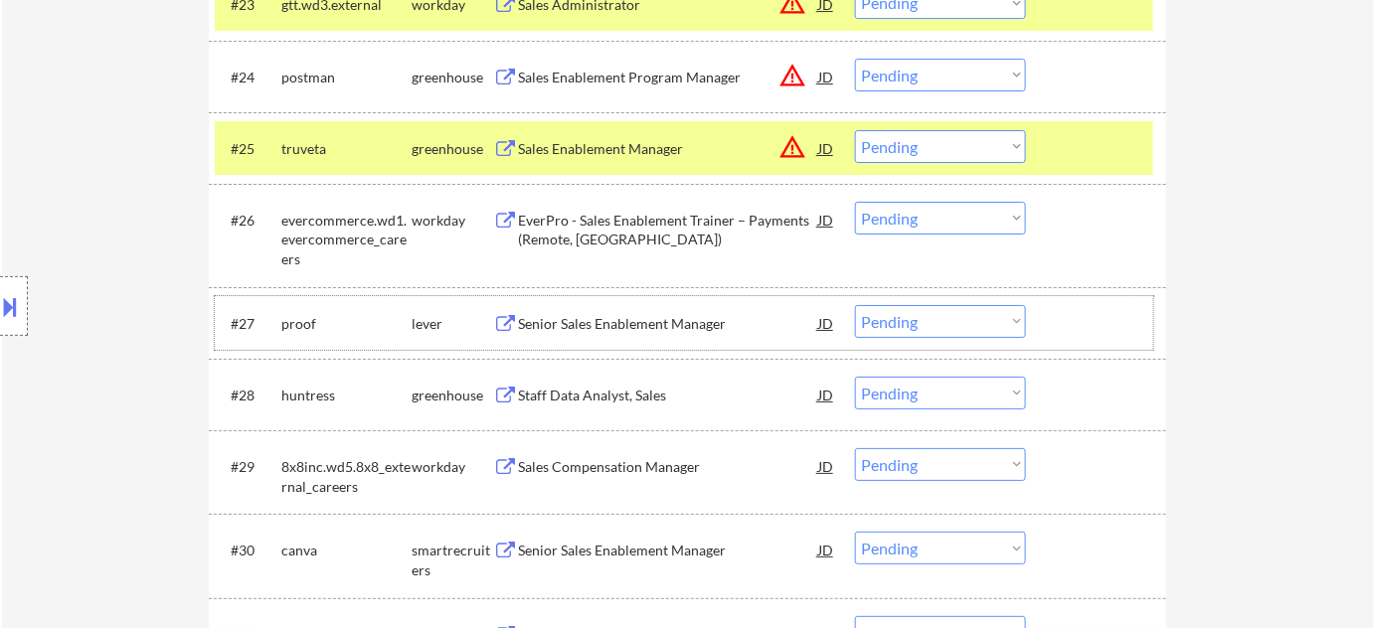
click at [653, 301] on div "#27 proof lever Senior Sales Enablement Manager JD warning_amber Choose an opti…" at bounding box center [684, 323] width 938 height 54
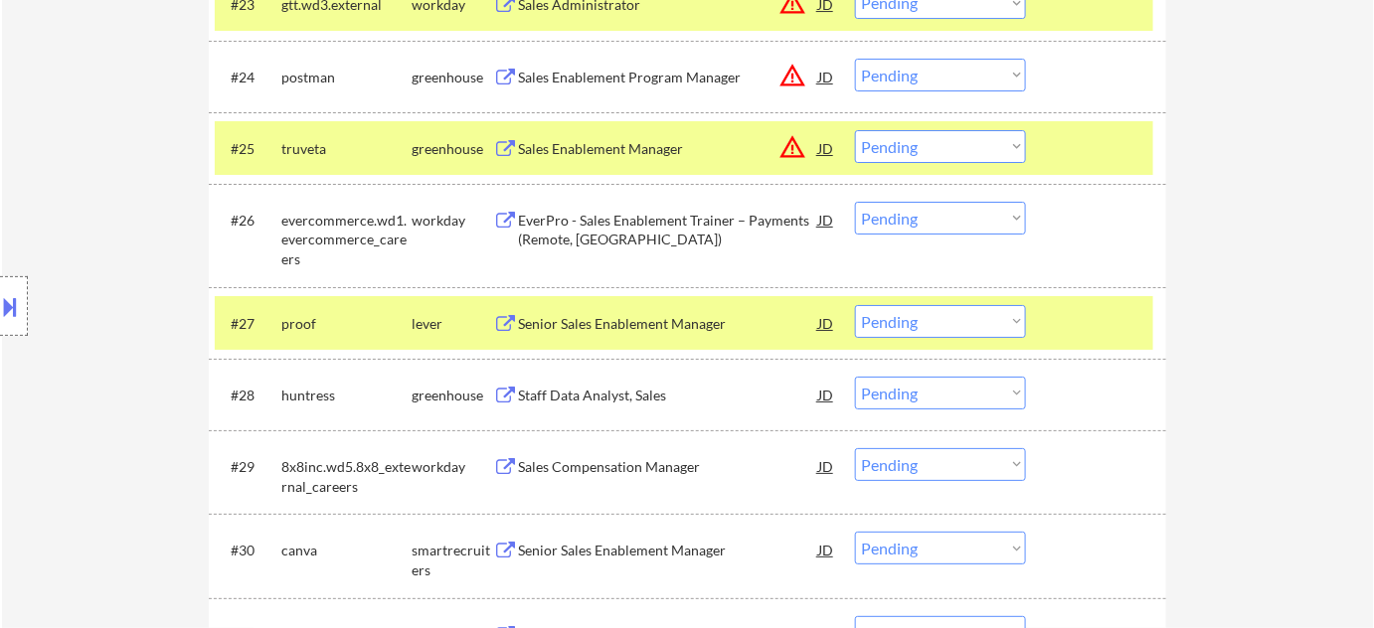
click at [631, 318] on div "Senior Sales Enablement Manager" at bounding box center [668, 324] width 300 height 20
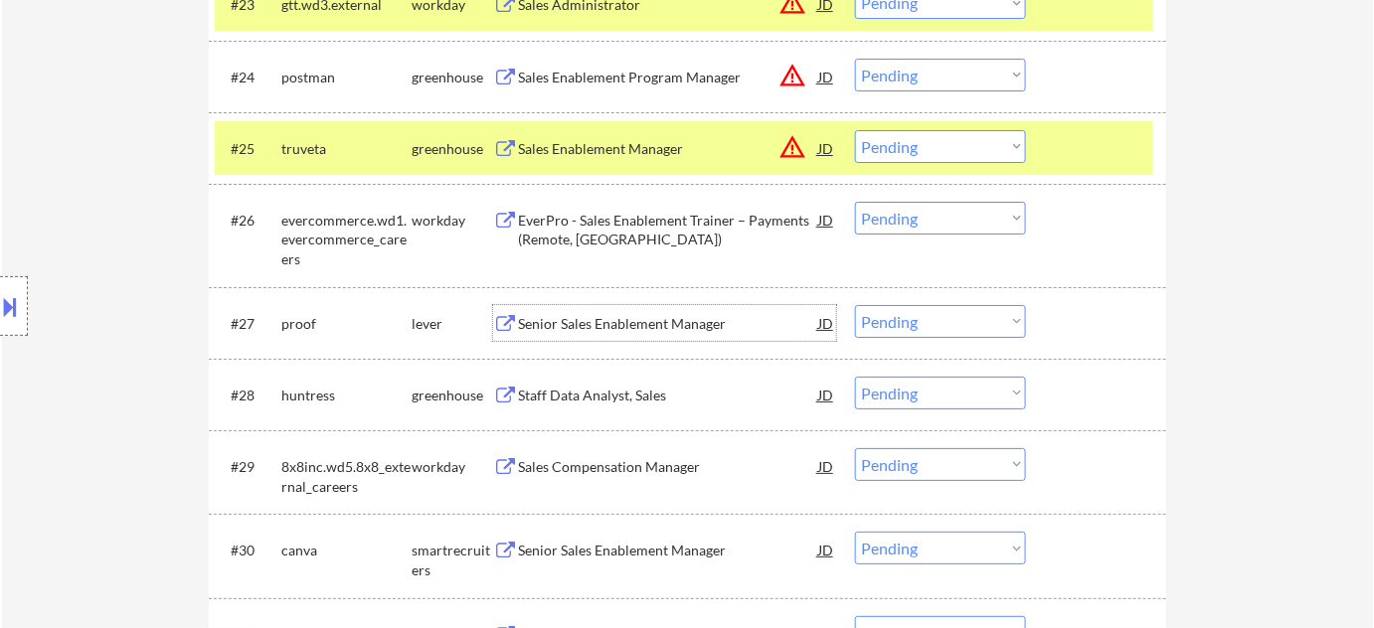
click at [570, 221] on div "EverPro - Sales Enablement Trainer – Payments (Remote, [GEOGRAPHIC_DATA])" at bounding box center [668, 230] width 300 height 39
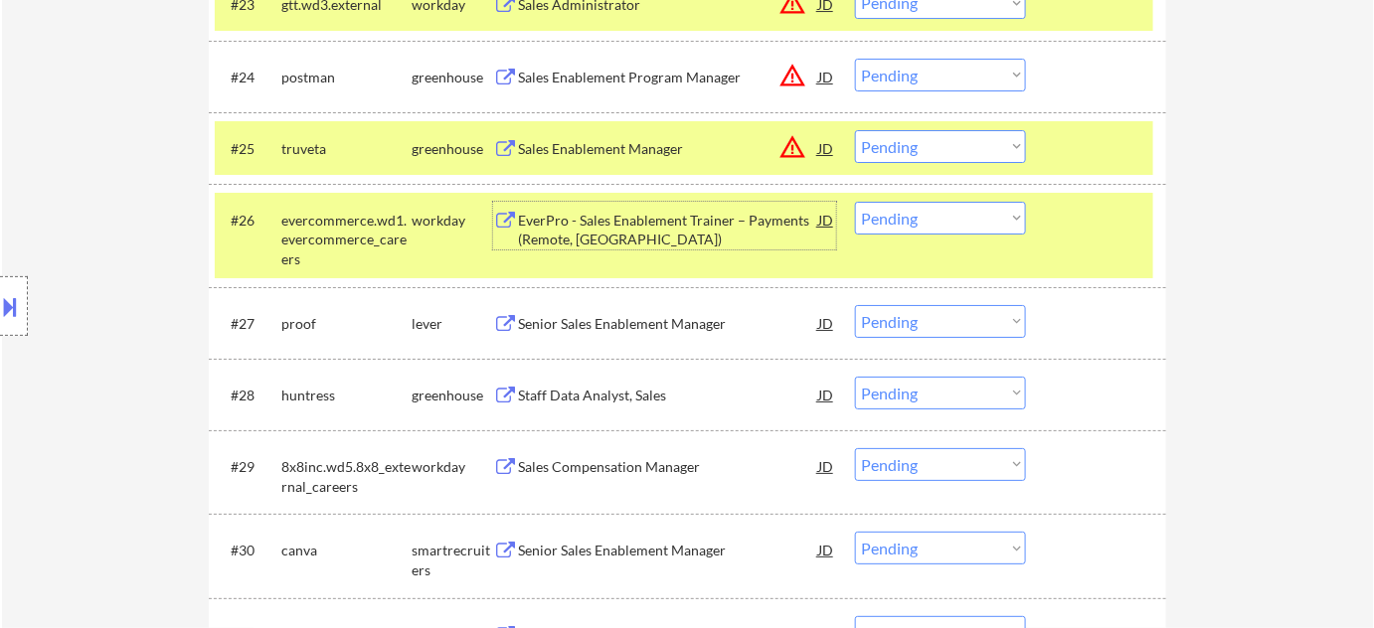
click at [980, 220] on select "Choose an option... Pending Applied Excluded (Questions) Excluded (Expired) Exc…" at bounding box center [940, 218] width 171 height 33
click at [855, 202] on select "Choose an option... Pending Applied Excluded (Questions) Excluded (Expired) Exc…" at bounding box center [940, 218] width 171 height 33
select select ""pending""
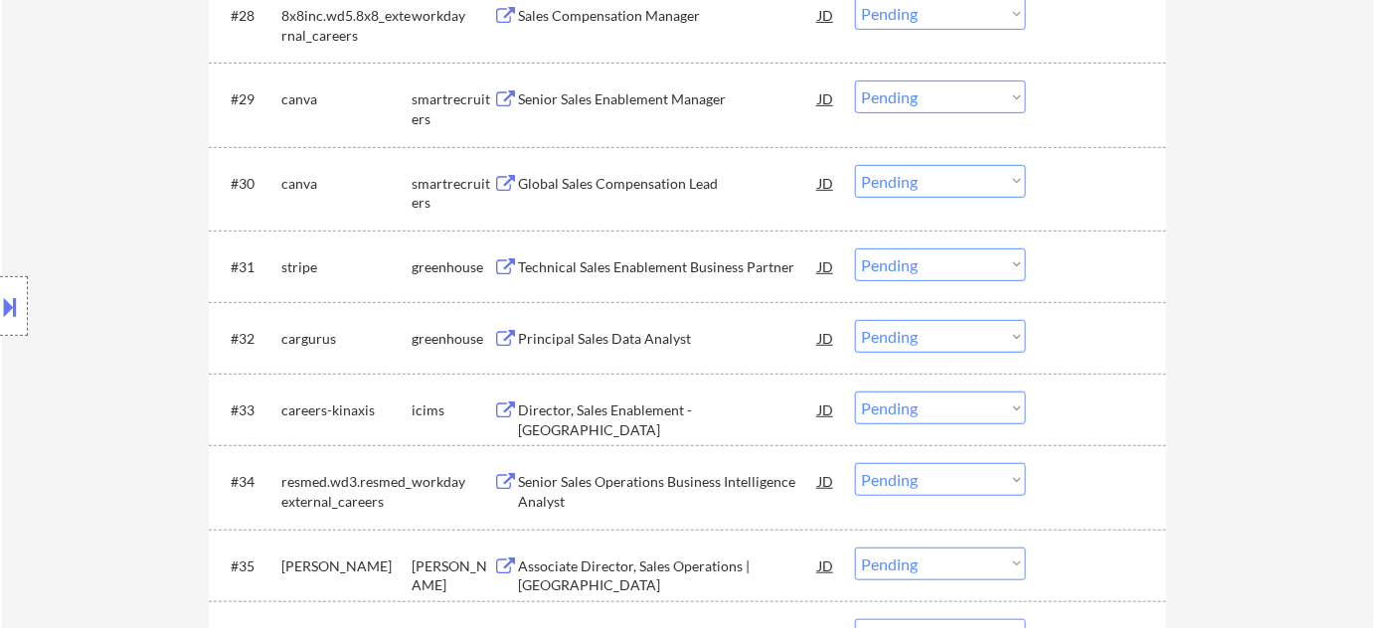
scroll to position [2801, 0]
